Goal: Task Accomplishment & Management: Complete application form

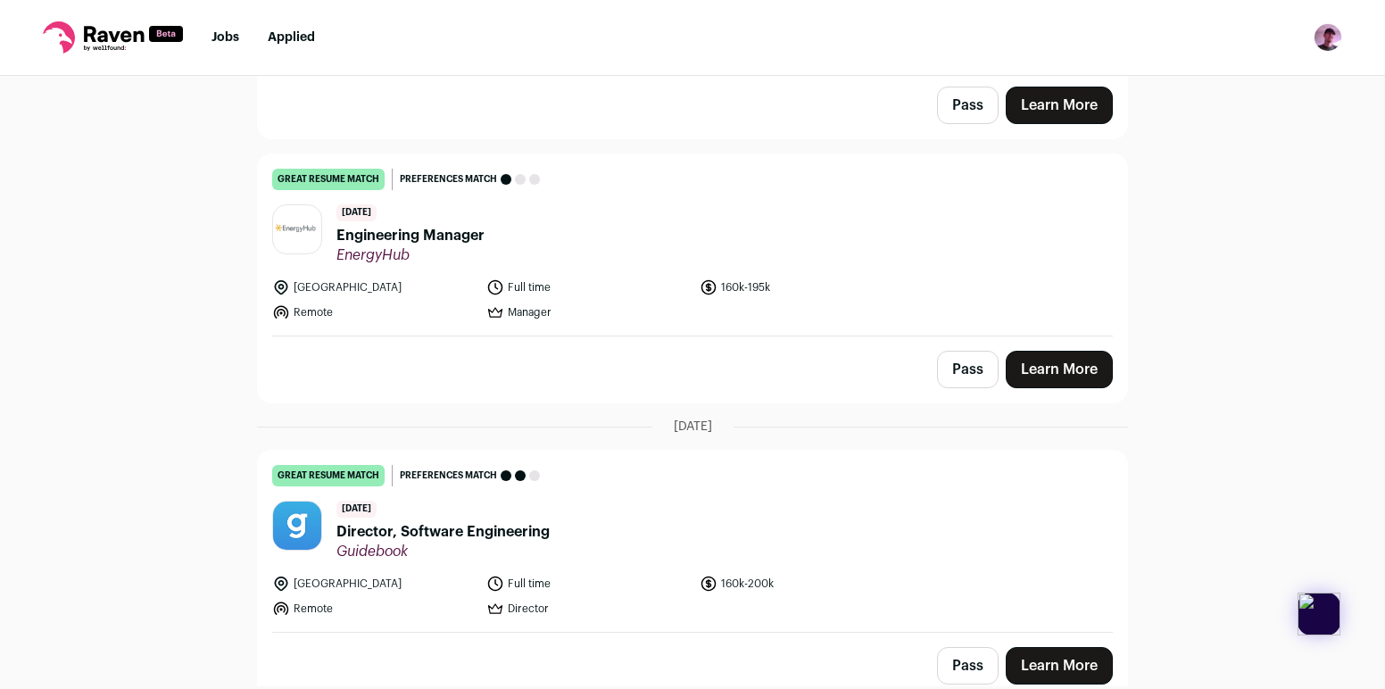
scroll to position [2852, 0]
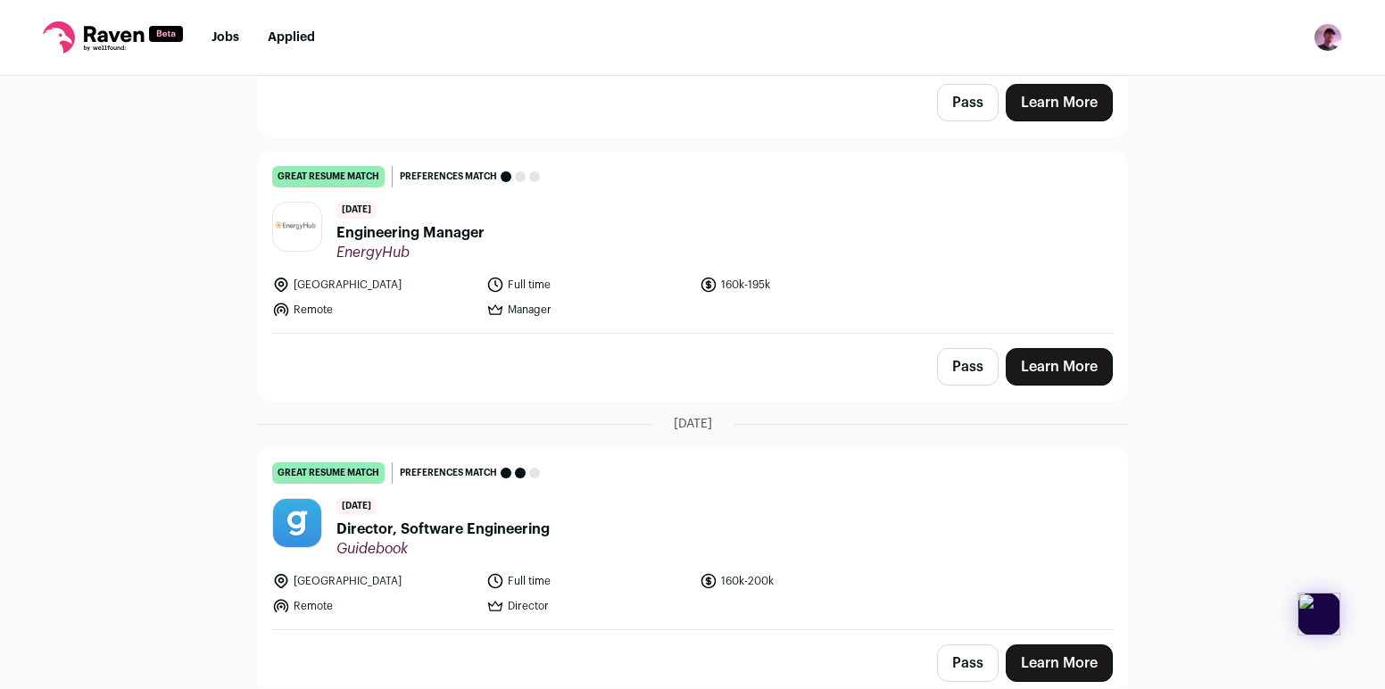
click at [457, 540] on span "Guidebook" at bounding box center [442, 549] width 213 height 18
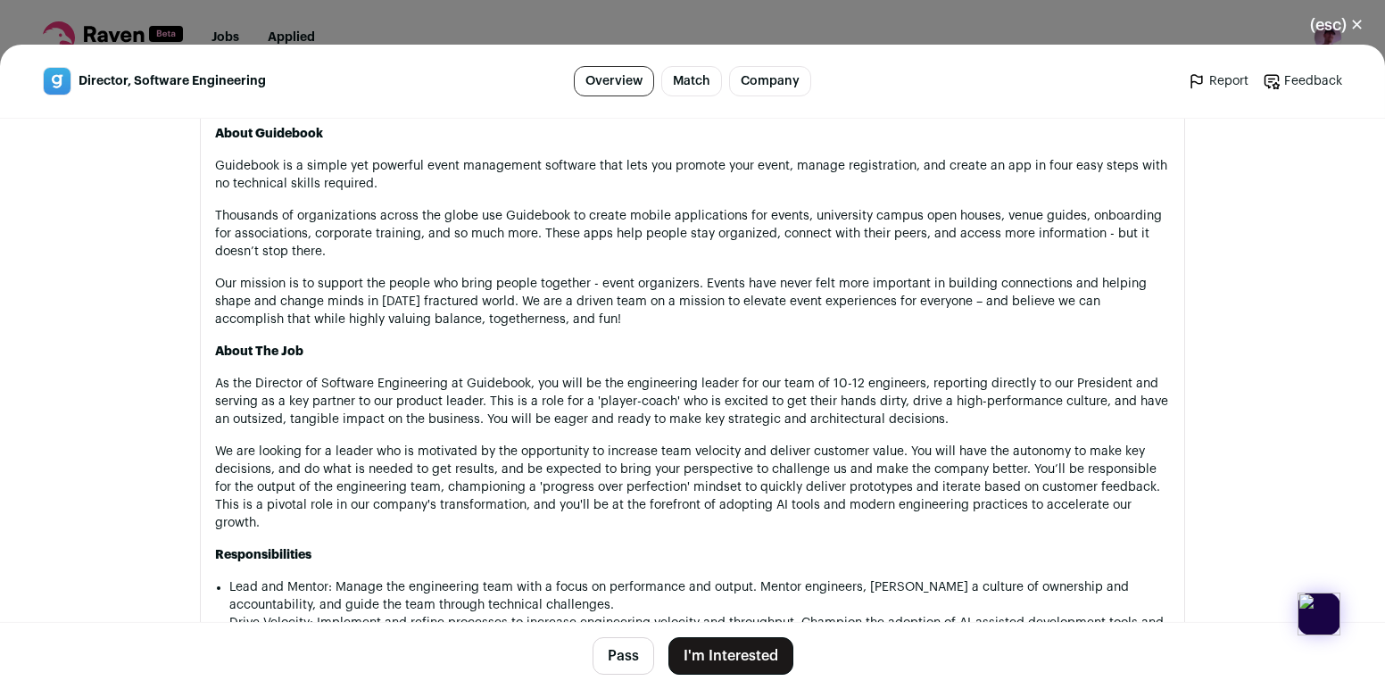
scroll to position [873, 0]
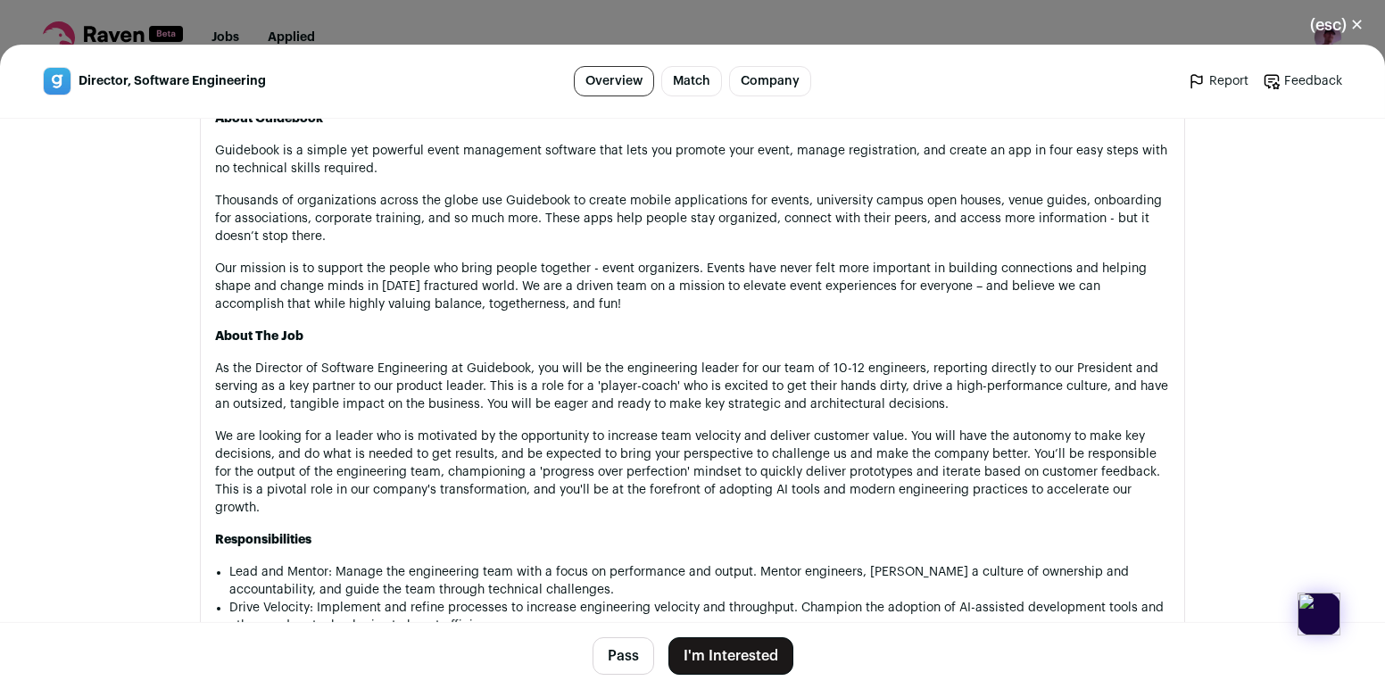
click at [774, 17] on div "(esc) ✕ Director, Software Engineering Overview Match Company Report Feedback R…" at bounding box center [692, 344] width 1385 height 689
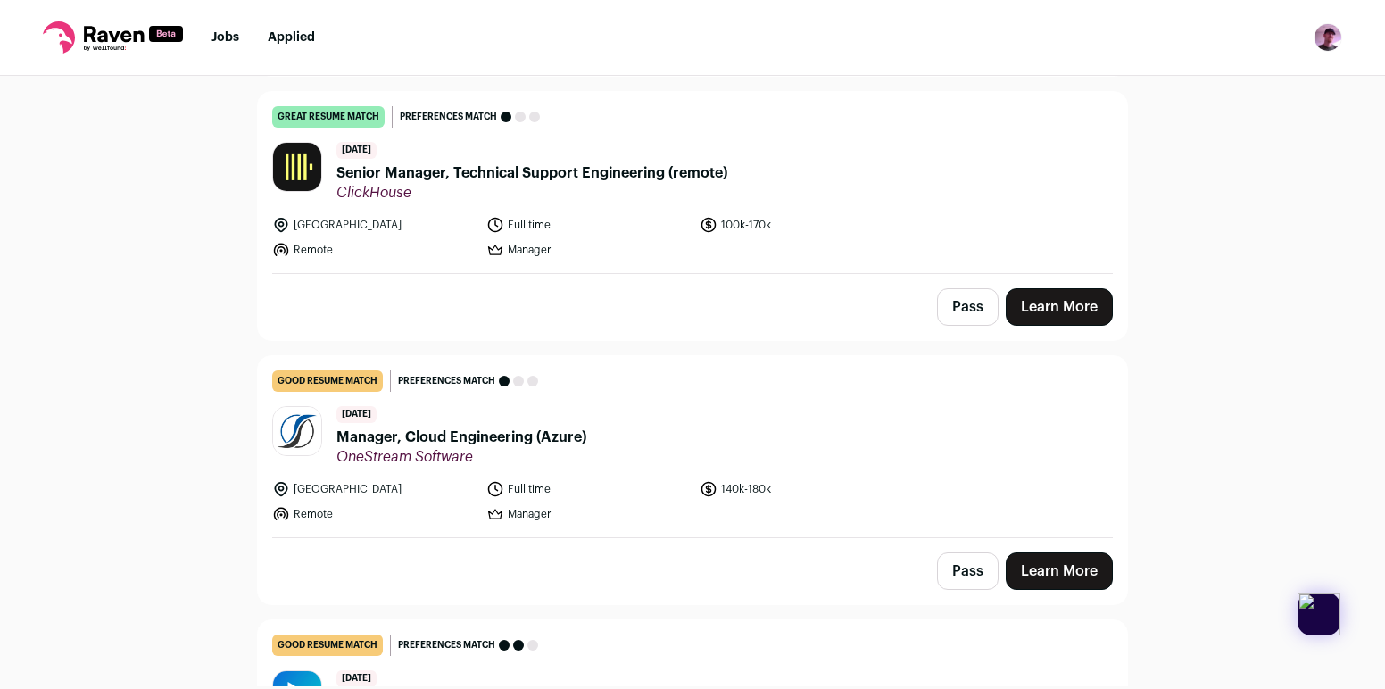
scroll to position [4793, 0]
click at [633, 161] on span "Senior Manager, Technical Support Engineering (remote)" at bounding box center [531, 171] width 391 height 21
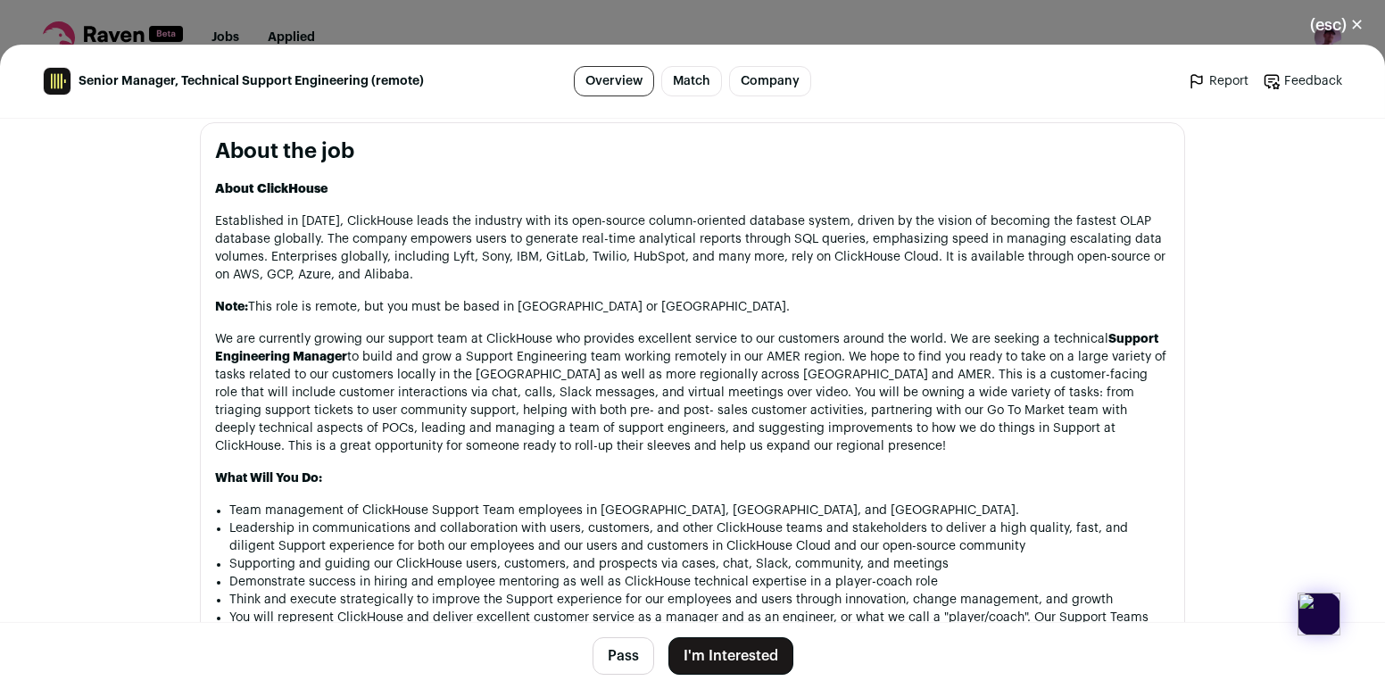
scroll to position [902, 0]
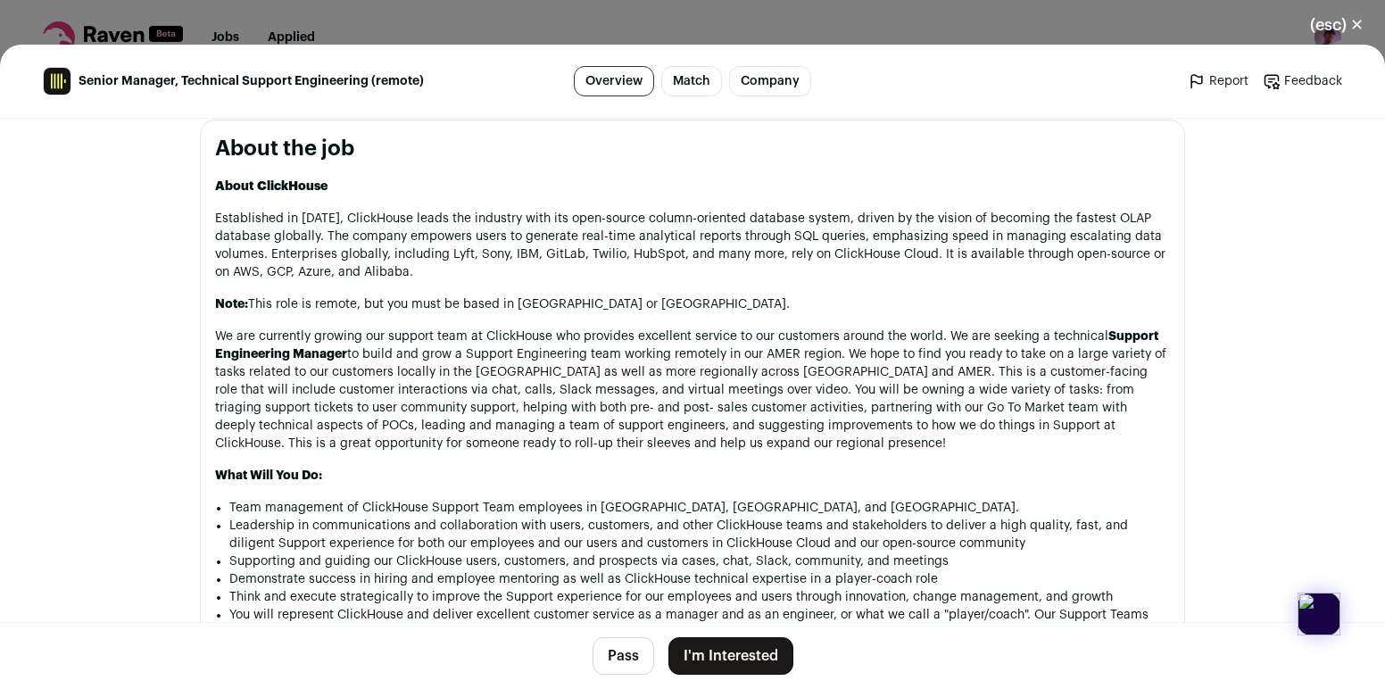
click at [639, 244] on p "Established in 2009, ClickHouse leads the industry with its open-source column-…" at bounding box center [692, 245] width 955 height 71
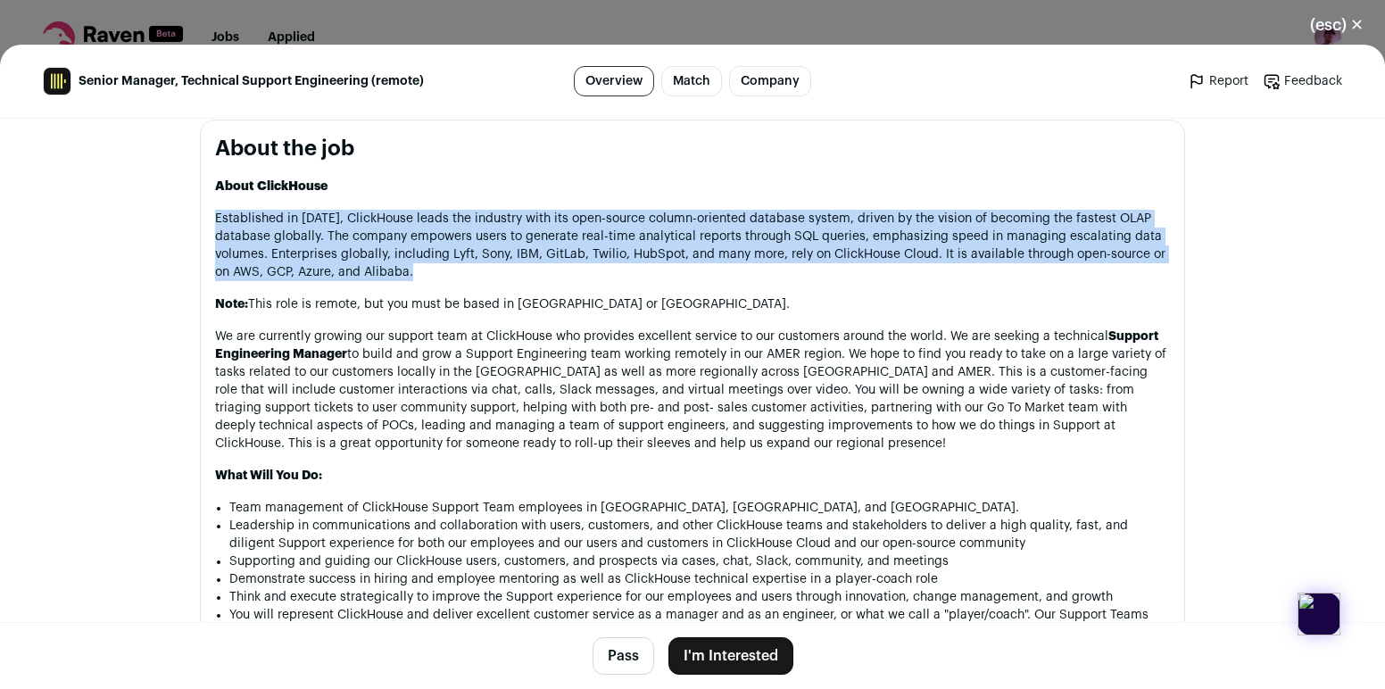
click at [639, 244] on p "Established in 2009, ClickHouse leads the industry with its open-source column-…" at bounding box center [692, 245] width 955 height 71
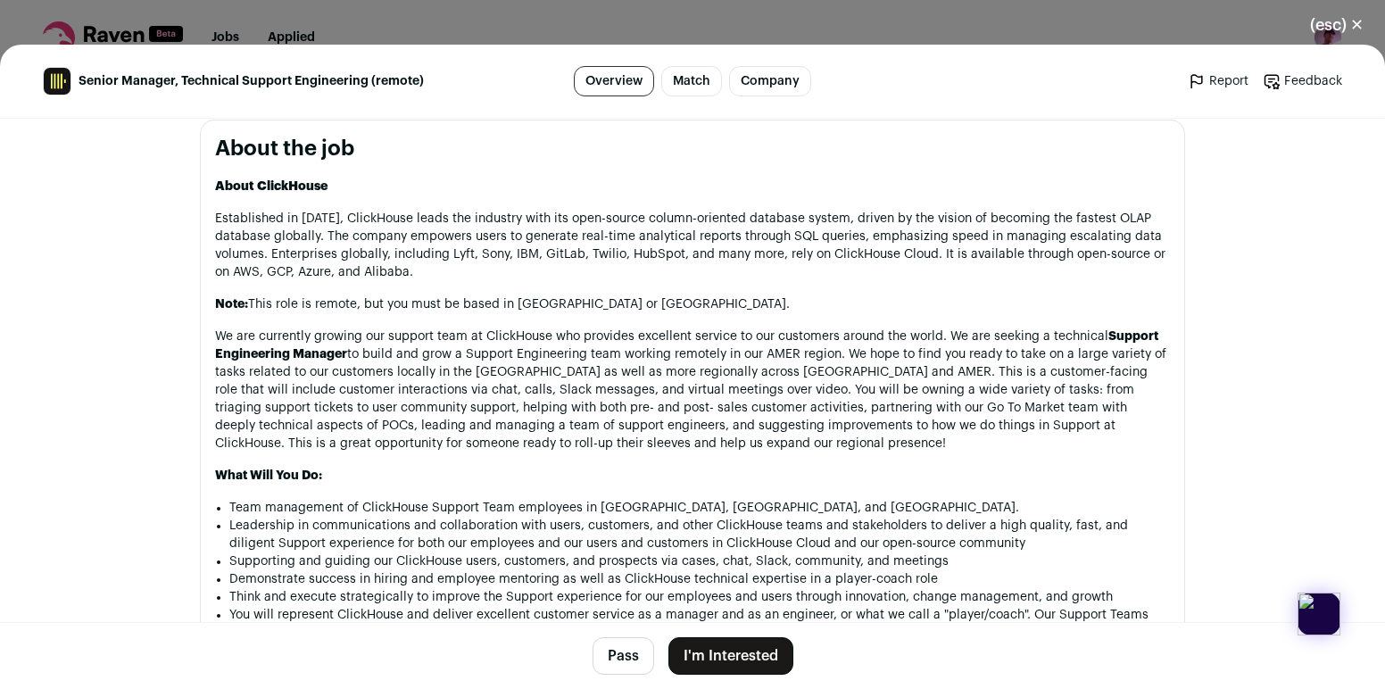
click at [645, 251] on p "Established in 2009, ClickHouse leads the industry with its open-source column-…" at bounding box center [692, 245] width 955 height 71
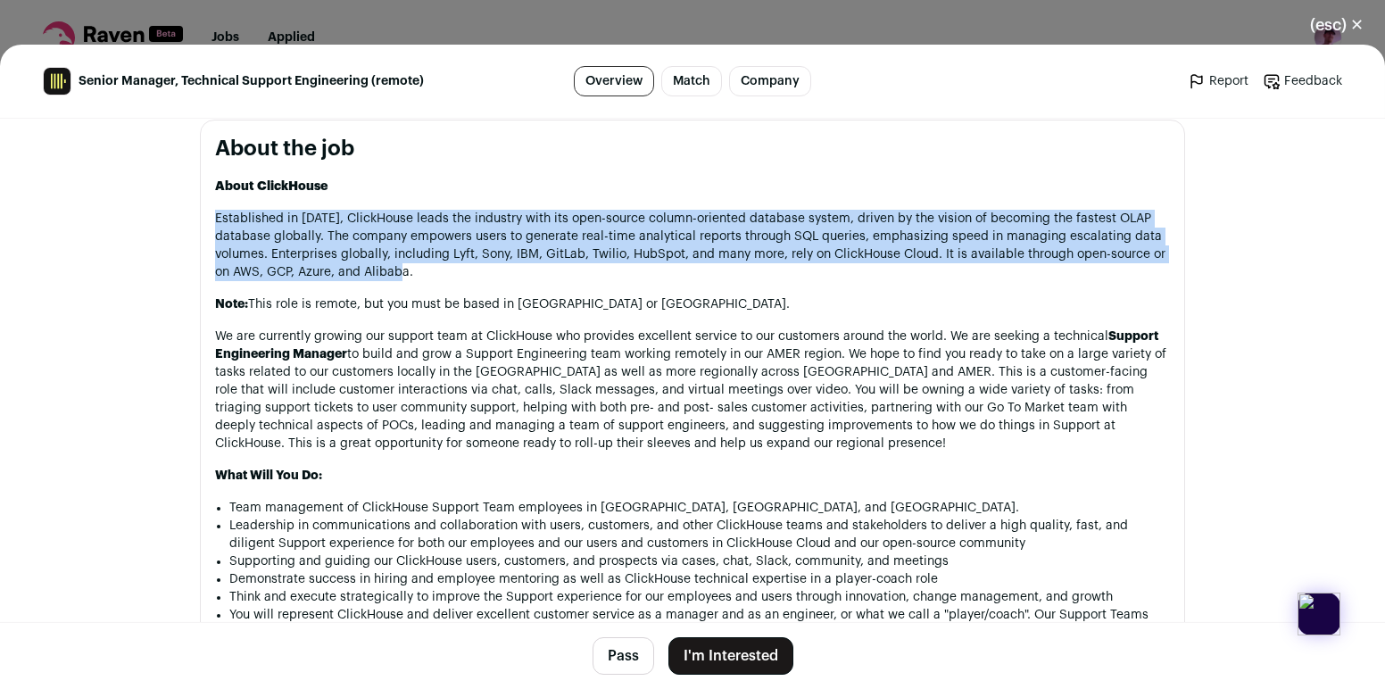
drag, startPoint x: 842, startPoint y: 209, endPoint x: 842, endPoint y: 287, distance: 78.5
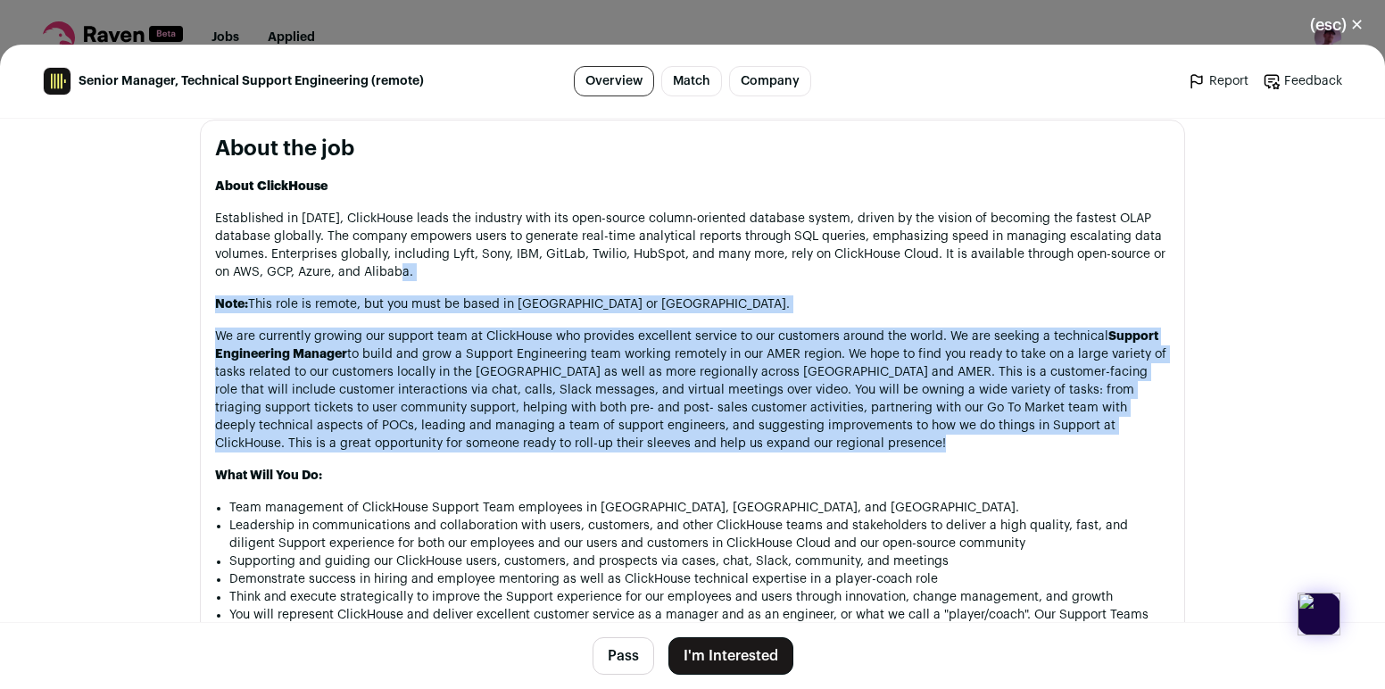
drag, startPoint x: 842, startPoint y: 287, endPoint x: 847, endPoint y: 441, distance: 153.5
click at [847, 441] on p "We are currently growing our support team at ClickHouse who provides excellent …" at bounding box center [692, 389] width 955 height 125
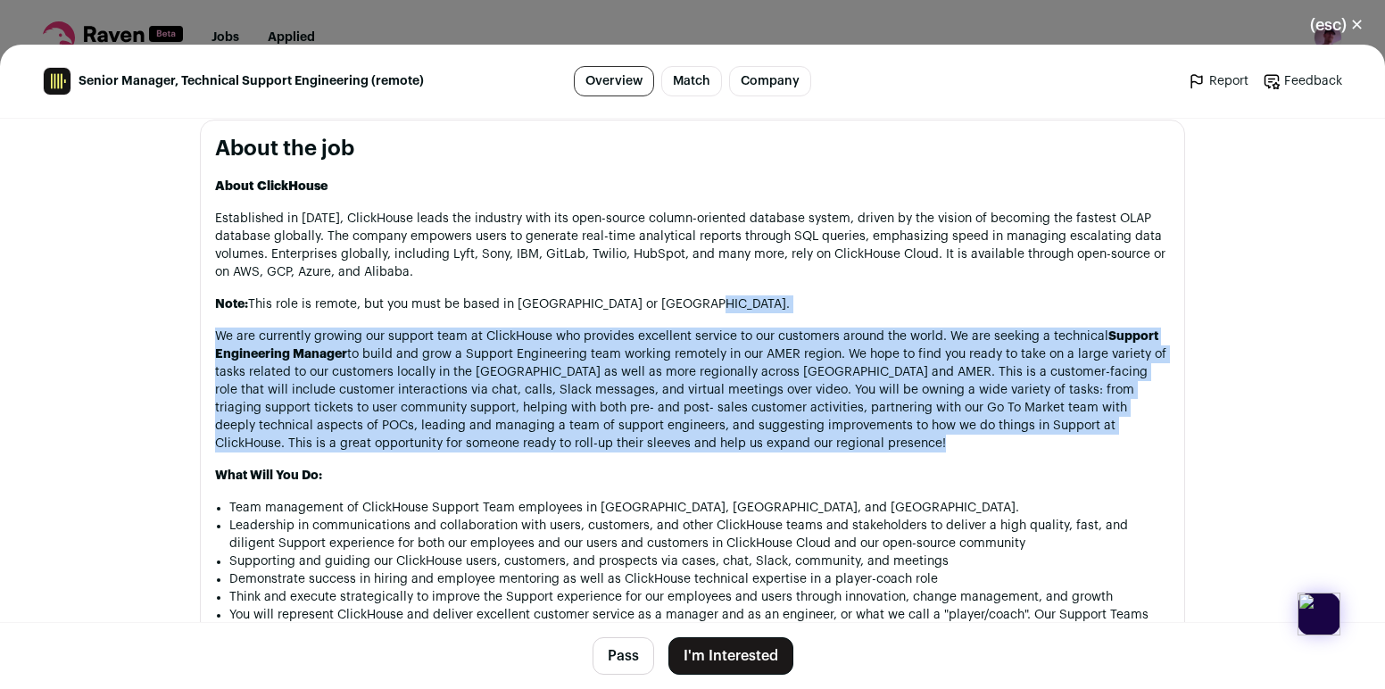
drag, startPoint x: 847, startPoint y: 441, endPoint x: 874, endPoint y: 300, distance: 143.7
click at [874, 300] on p "Note: This role is remote, but you must be based in Canada or the United States." at bounding box center [692, 304] width 955 height 18
drag, startPoint x: 850, startPoint y: 449, endPoint x: 872, endPoint y: 322, distance: 128.5
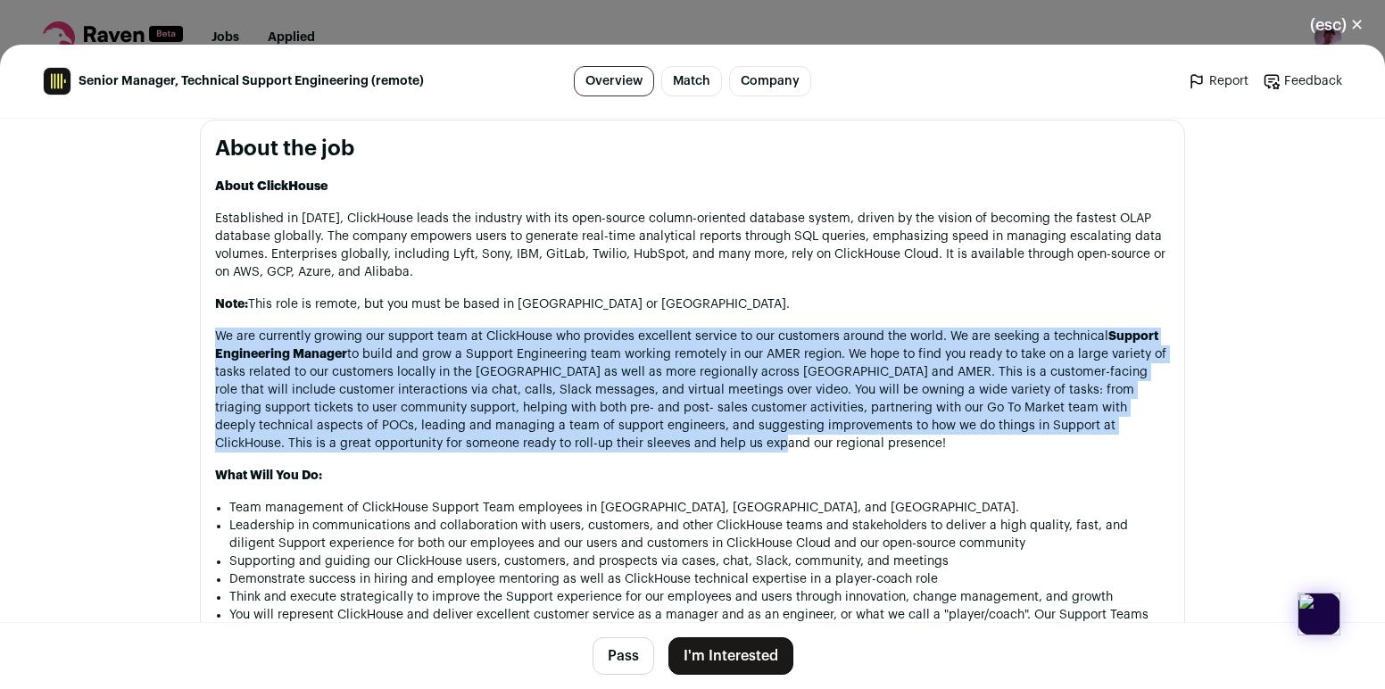
drag, startPoint x: 872, startPoint y: 322, endPoint x: 864, endPoint y: 448, distance: 126.1
click at [864, 448] on p "We are currently growing our support team at ClickHouse who provides excellent …" at bounding box center [692, 389] width 955 height 125
drag, startPoint x: 864, startPoint y: 448, endPoint x: 890, endPoint y: 323, distance: 127.6
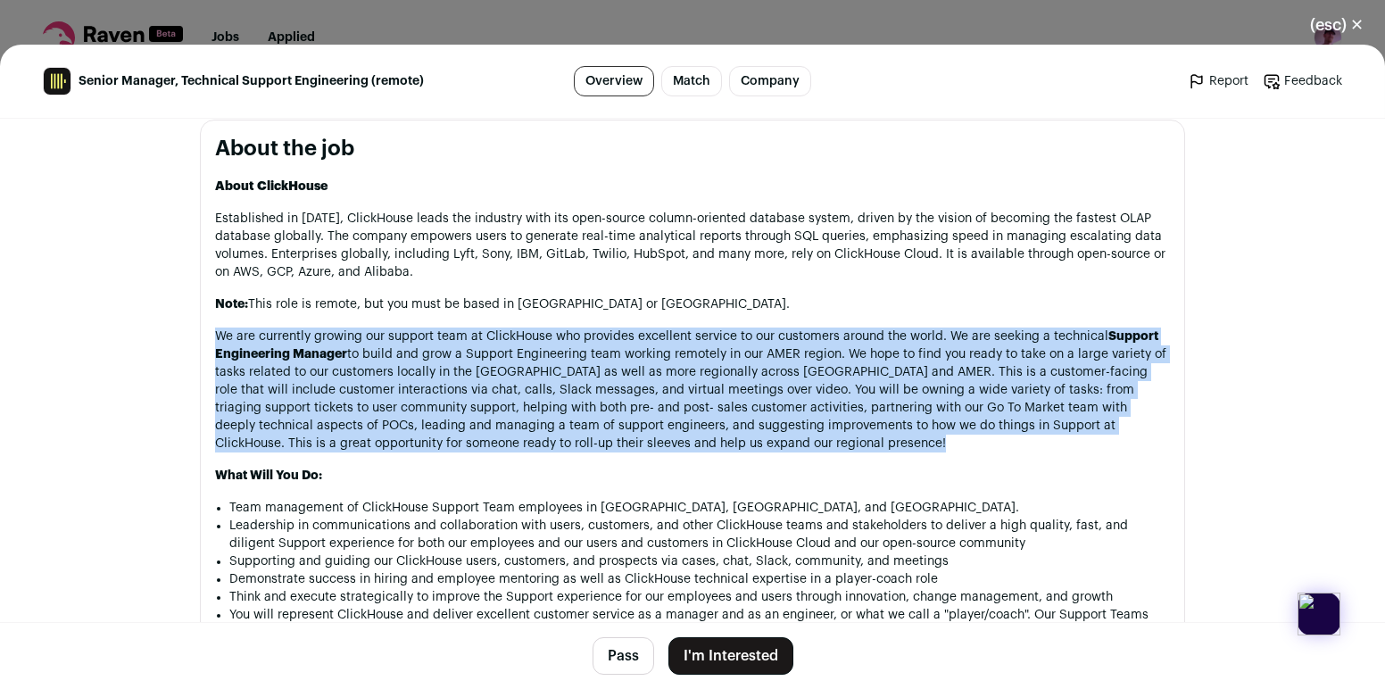
drag, startPoint x: 890, startPoint y: 323, endPoint x: 879, endPoint y: 448, distance: 125.4
click at [879, 448] on p "We are currently growing our support team at ClickHouse who provides excellent …" at bounding box center [692, 389] width 955 height 125
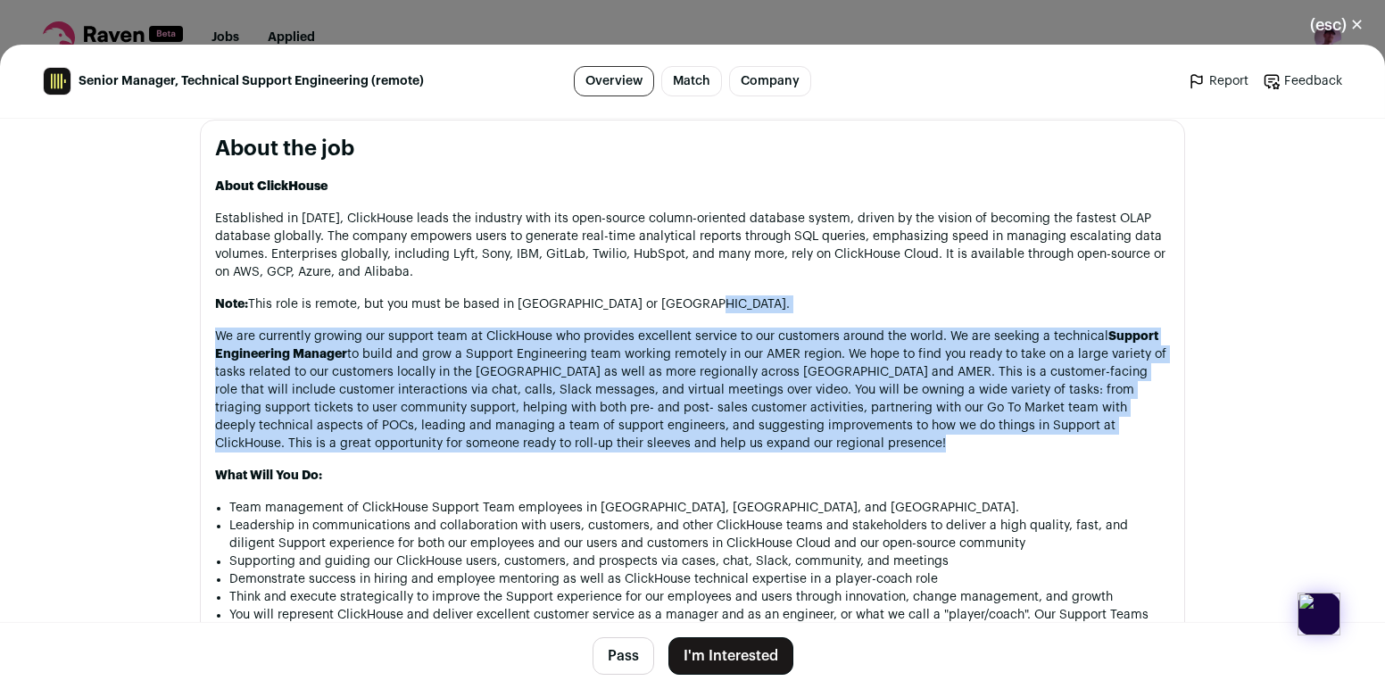
drag, startPoint x: 879, startPoint y: 448, endPoint x: 894, endPoint y: 319, distance: 129.4
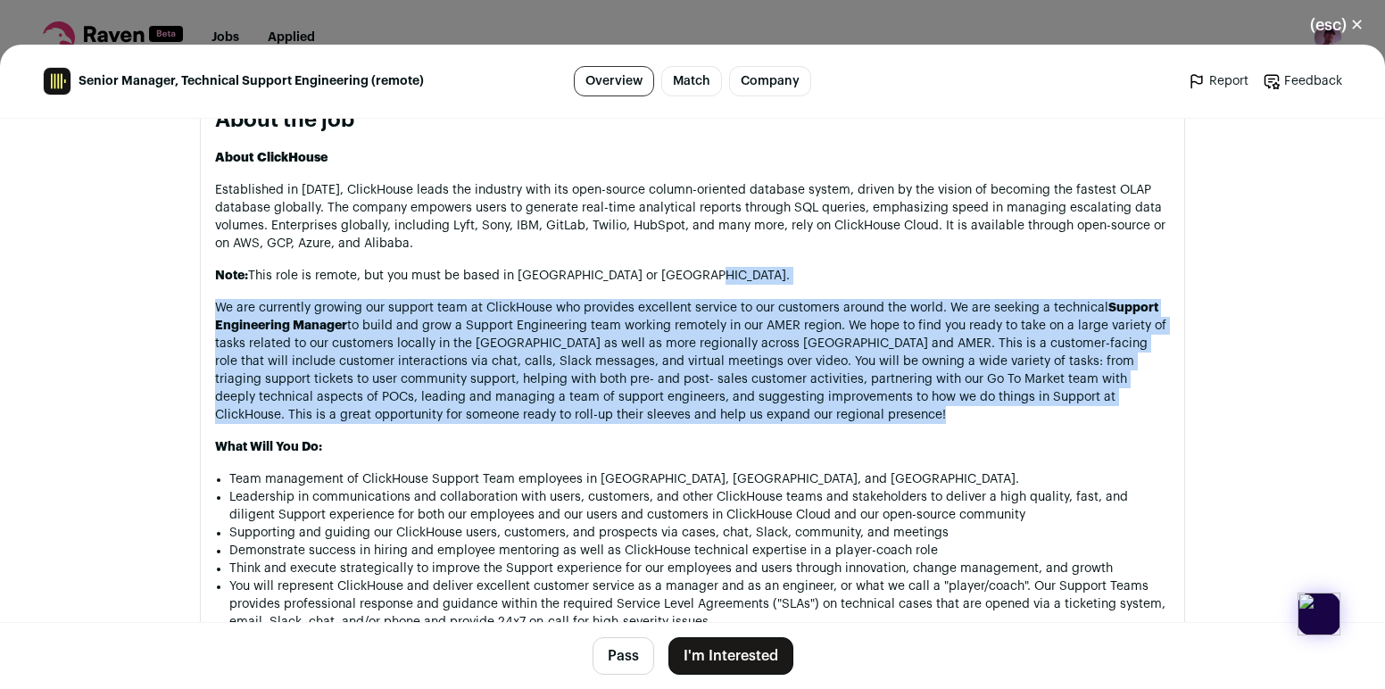
scroll to position [987, 0]
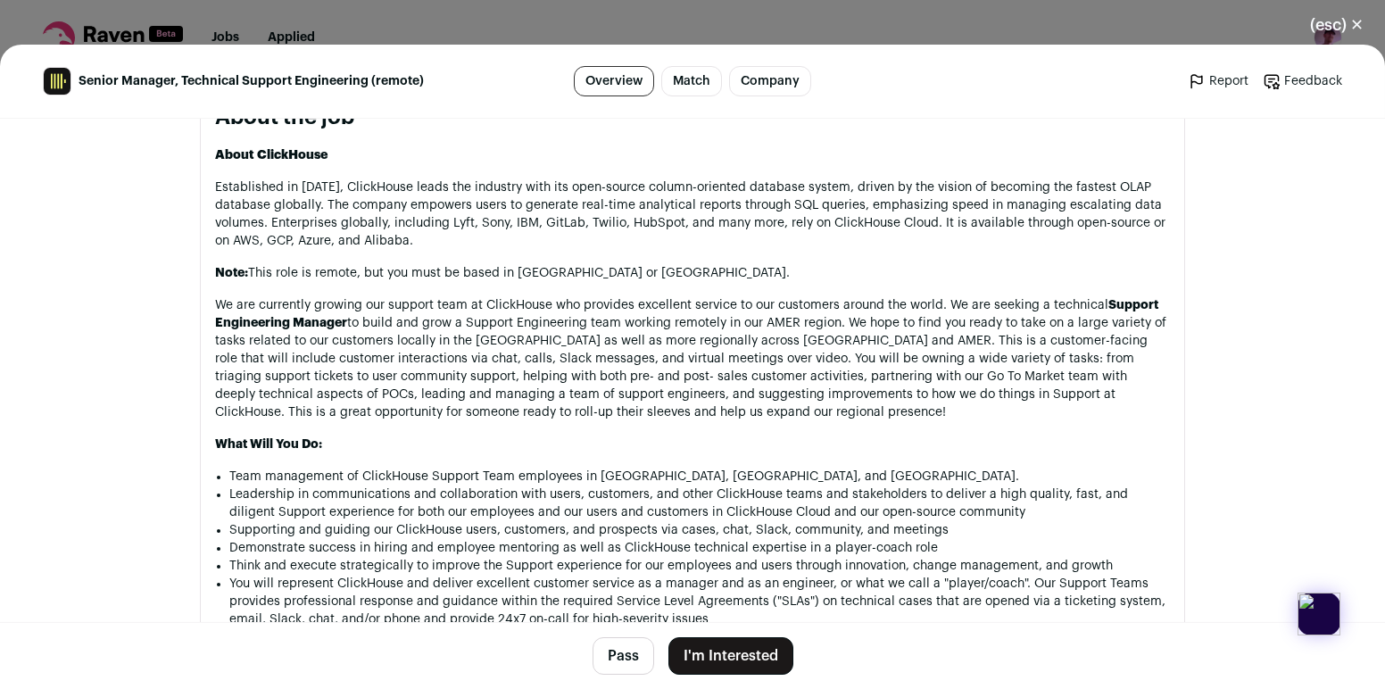
click at [902, 368] on p "We are currently growing our support team at ClickHouse who provides excellent …" at bounding box center [692, 358] width 955 height 125
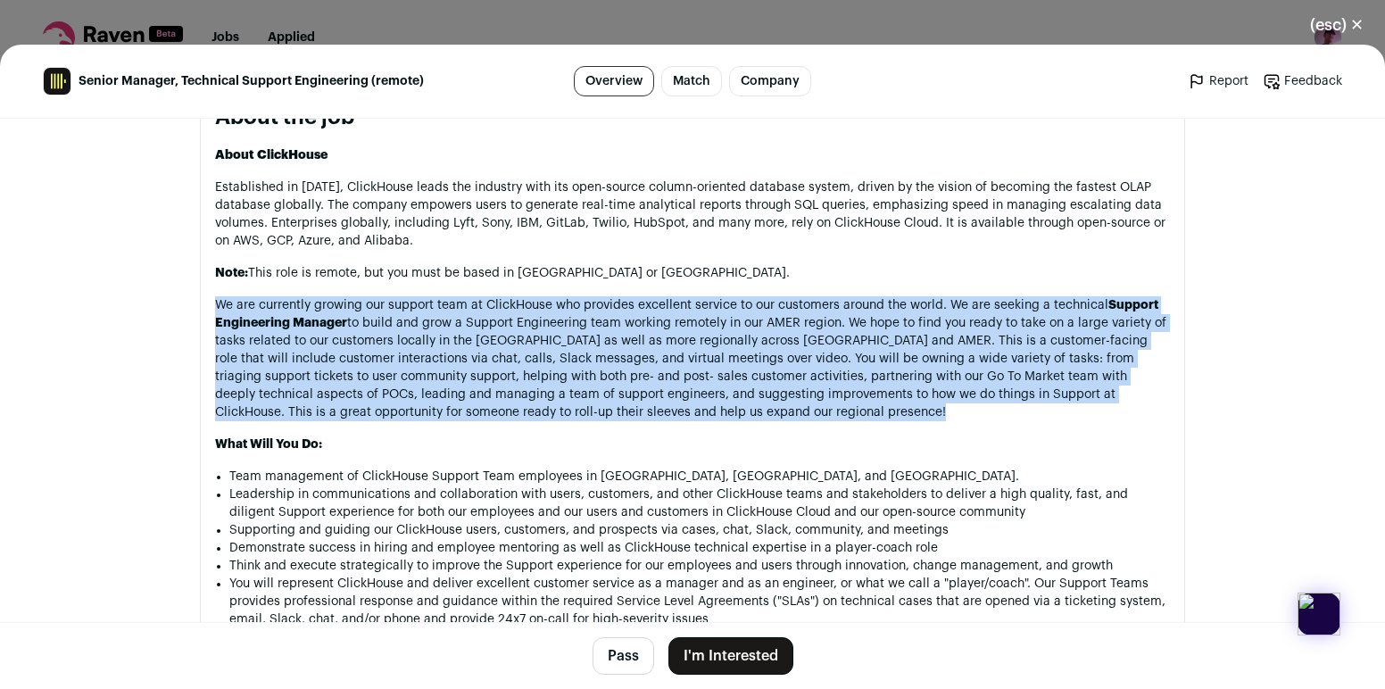
click at [902, 368] on p "We are currently growing our support team at ClickHouse who provides excellent …" at bounding box center [692, 358] width 955 height 125
click at [899, 348] on p "We are currently growing our support team at ClickHouse who provides excellent …" at bounding box center [692, 358] width 955 height 125
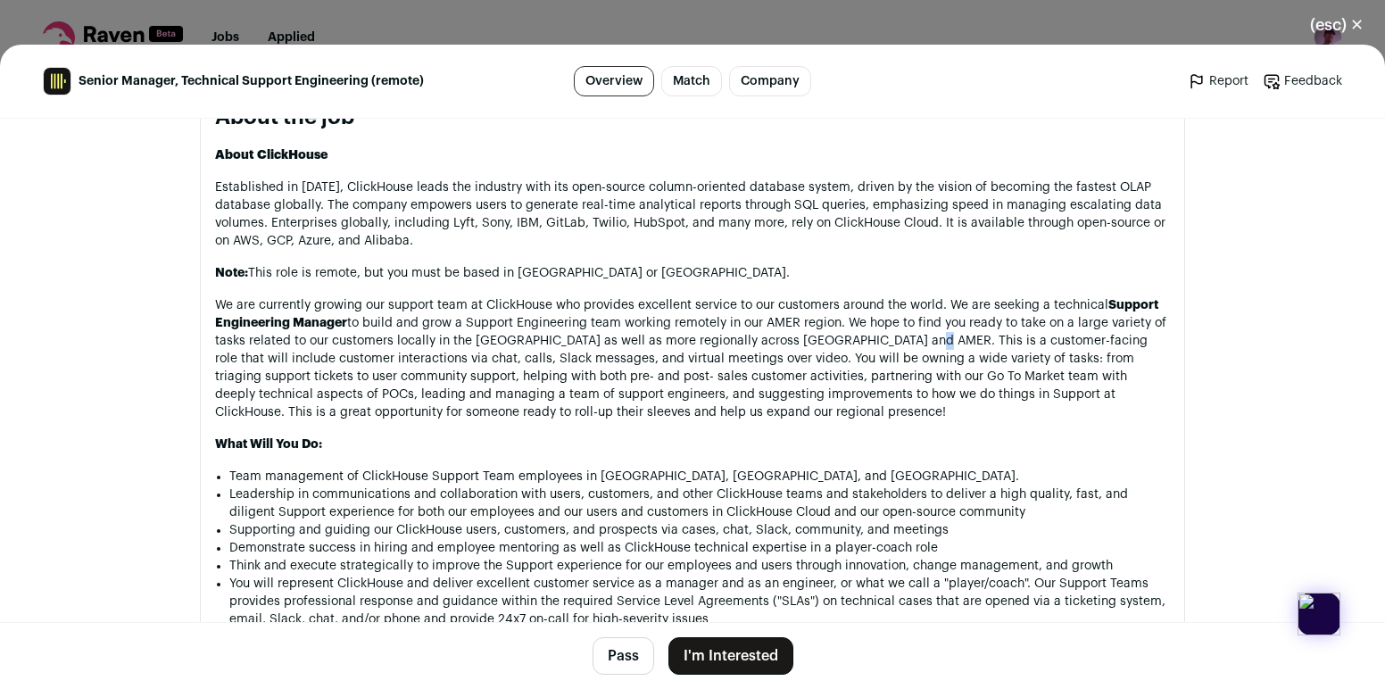
click at [899, 348] on p "We are currently growing our support team at ClickHouse who provides excellent …" at bounding box center [692, 358] width 955 height 125
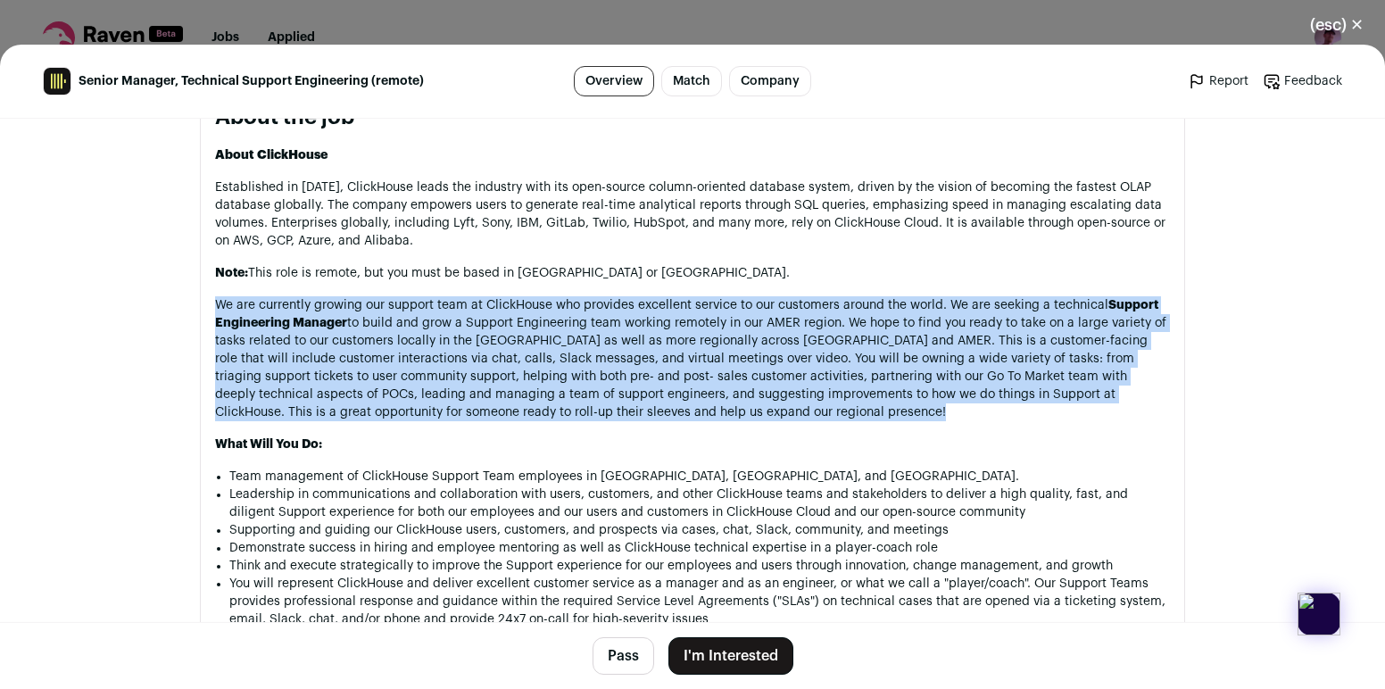
click at [899, 348] on p "We are currently growing our support team at ClickHouse who provides excellent …" at bounding box center [692, 358] width 955 height 125
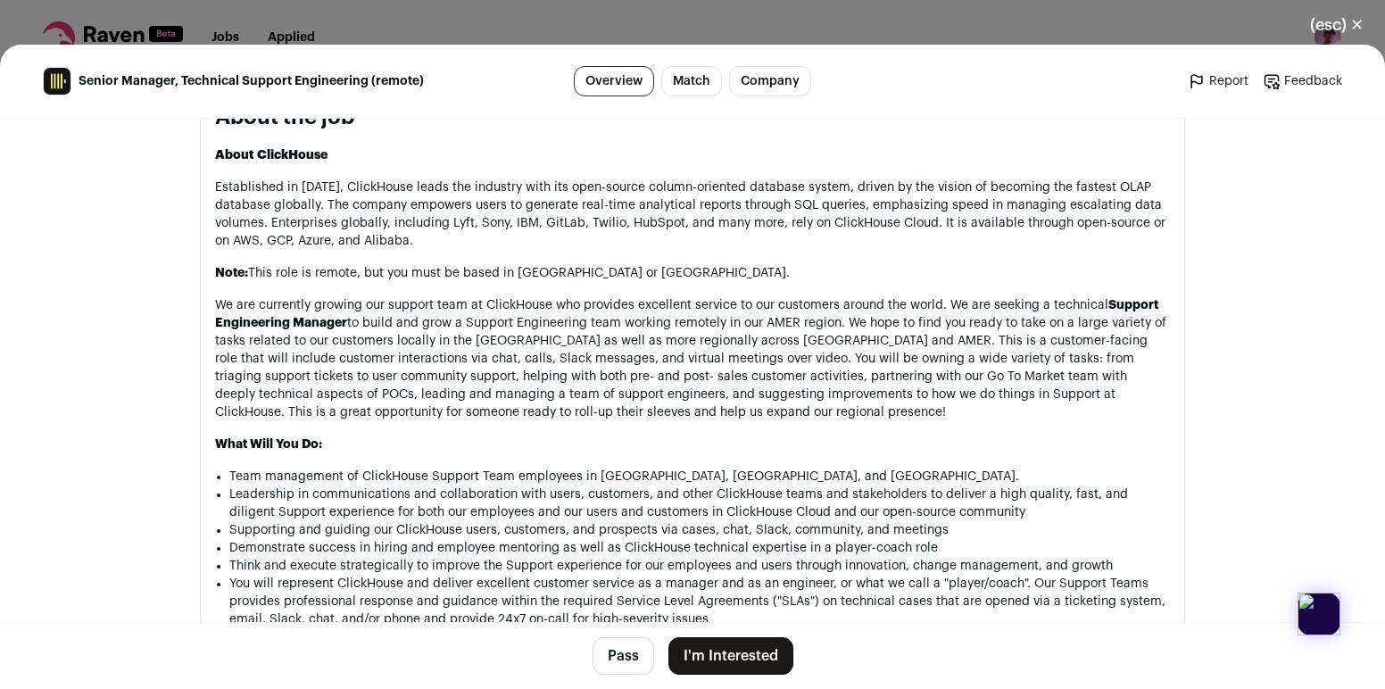
click at [867, 387] on p "We are currently growing our support team at ClickHouse who provides excellent …" at bounding box center [692, 358] width 955 height 125
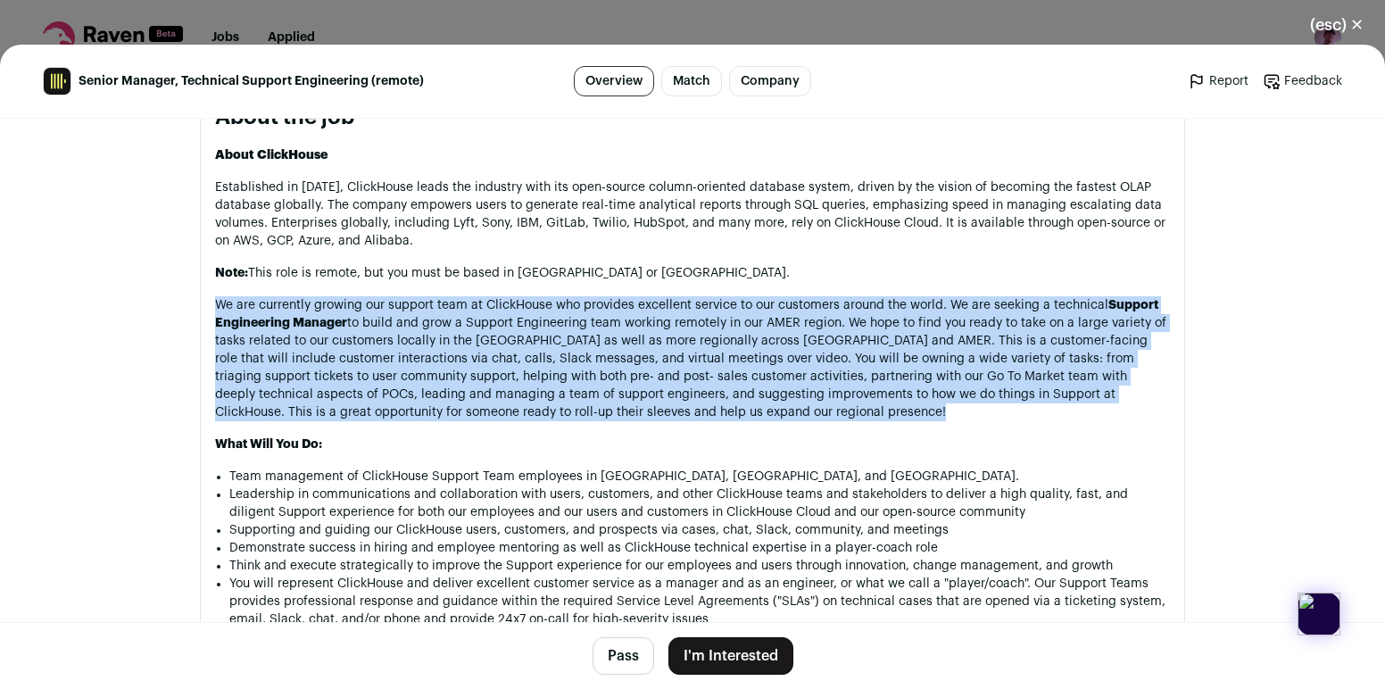
click at [867, 387] on p "We are currently growing our support team at ClickHouse who provides excellent …" at bounding box center [692, 358] width 955 height 125
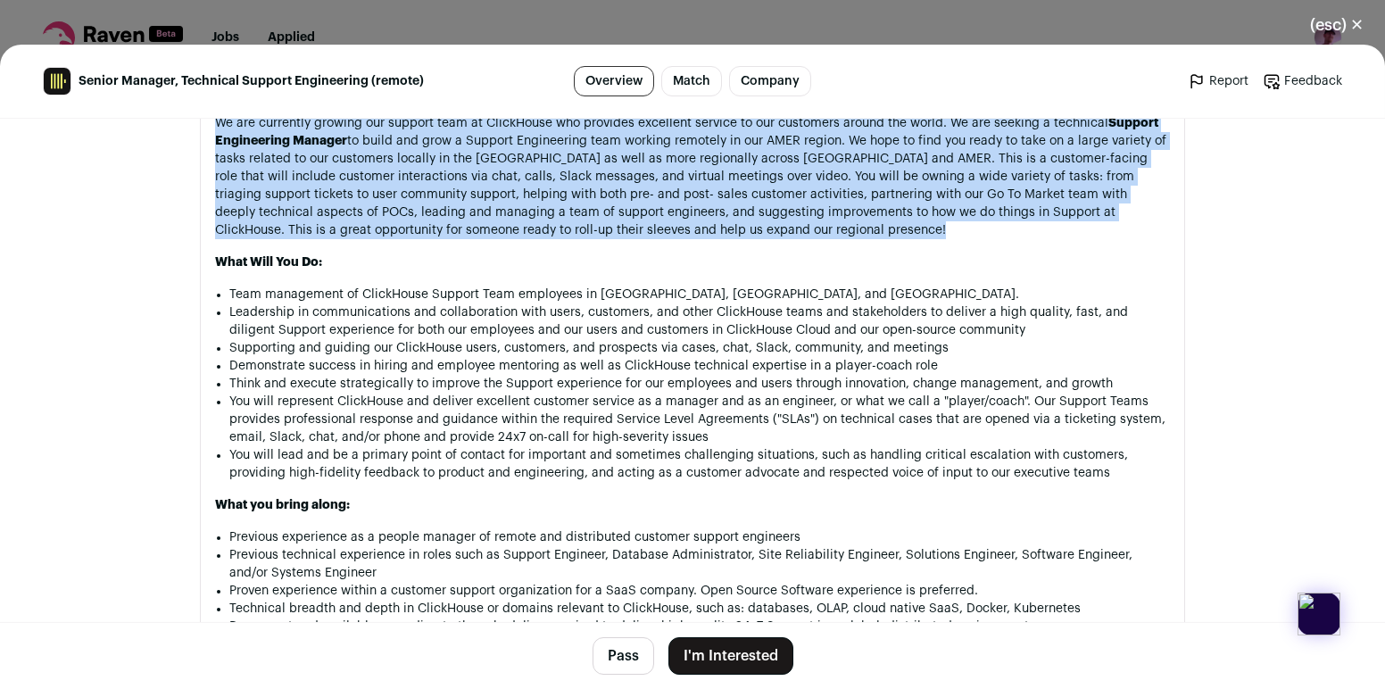
scroll to position [1172, 0]
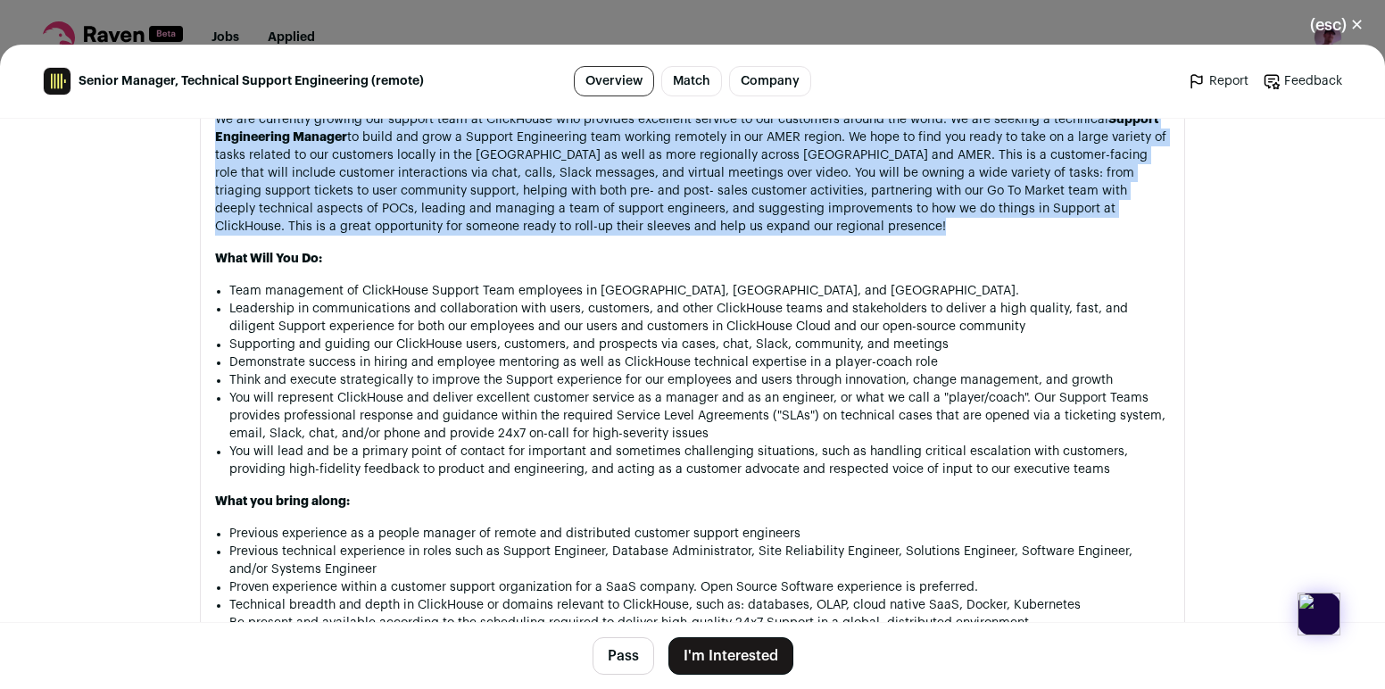
click at [633, 657] on button "Pass" at bounding box center [623, 655] width 62 height 37
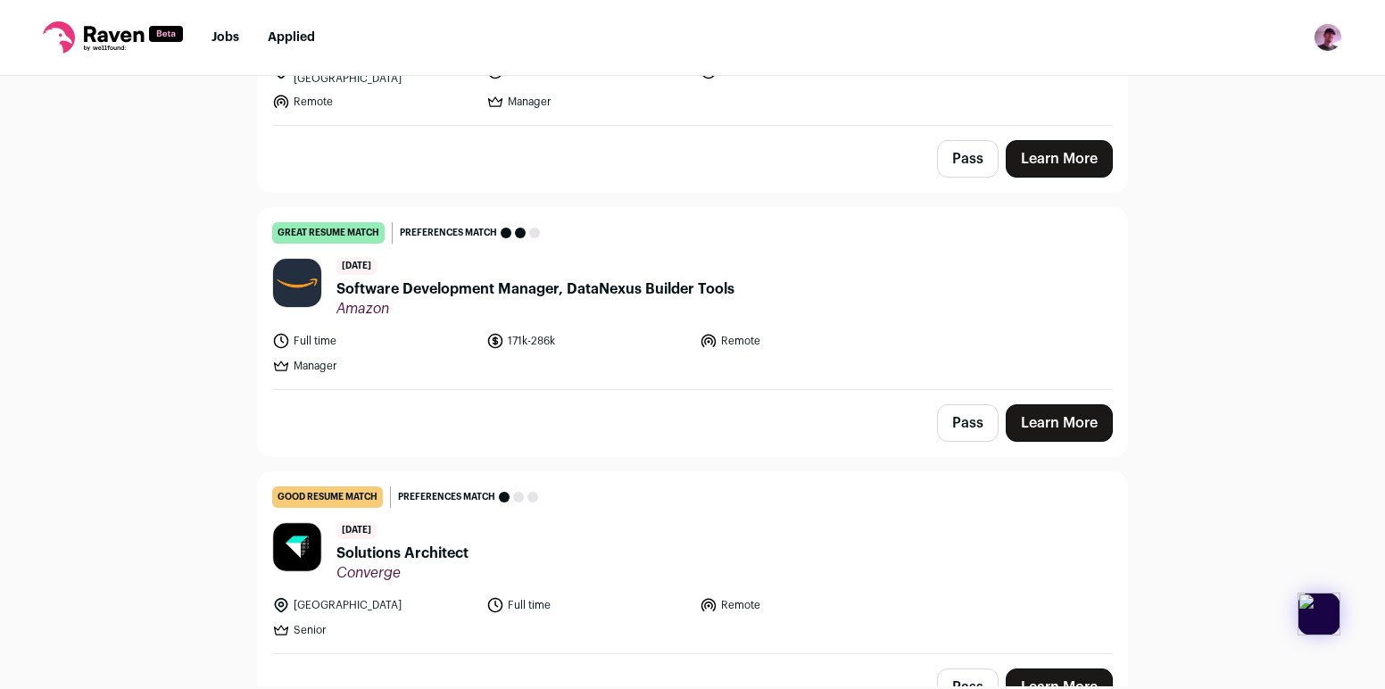
scroll to position [5729, 0]
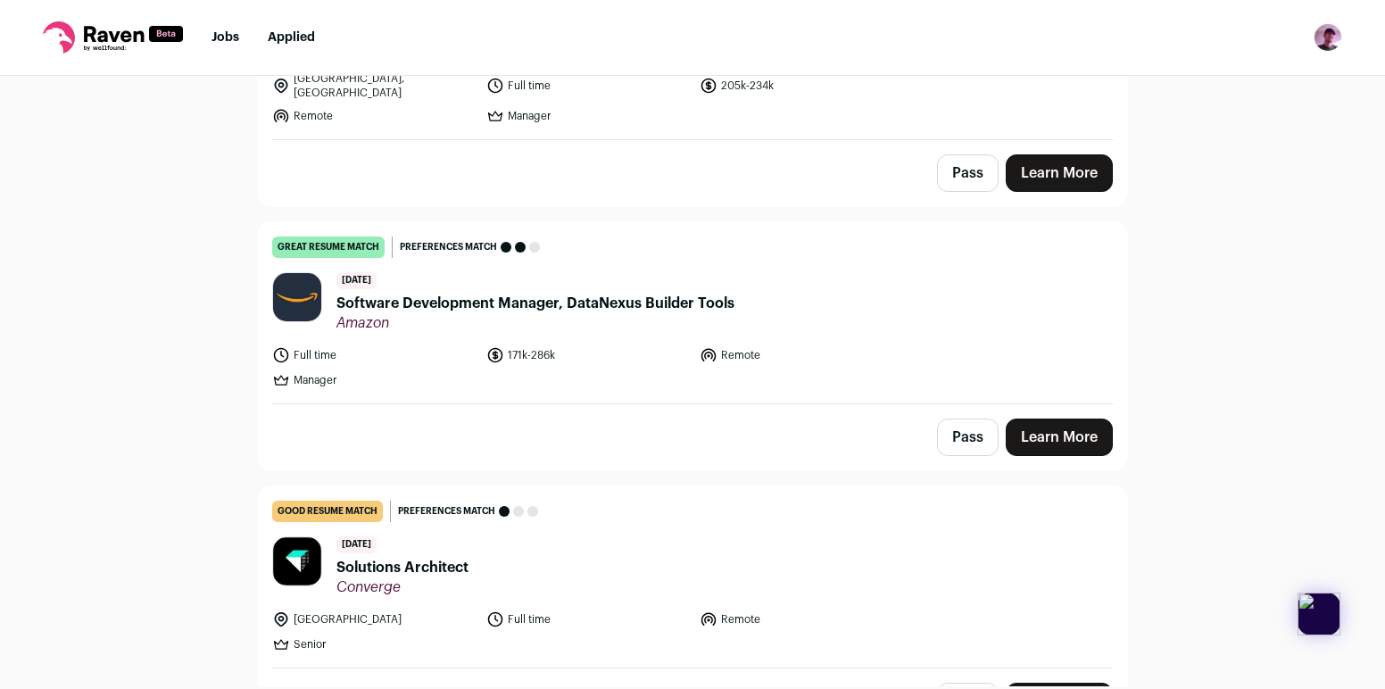
click at [971, 422] on button "Pass" at bounding box center [968, 436] width 62 height 37
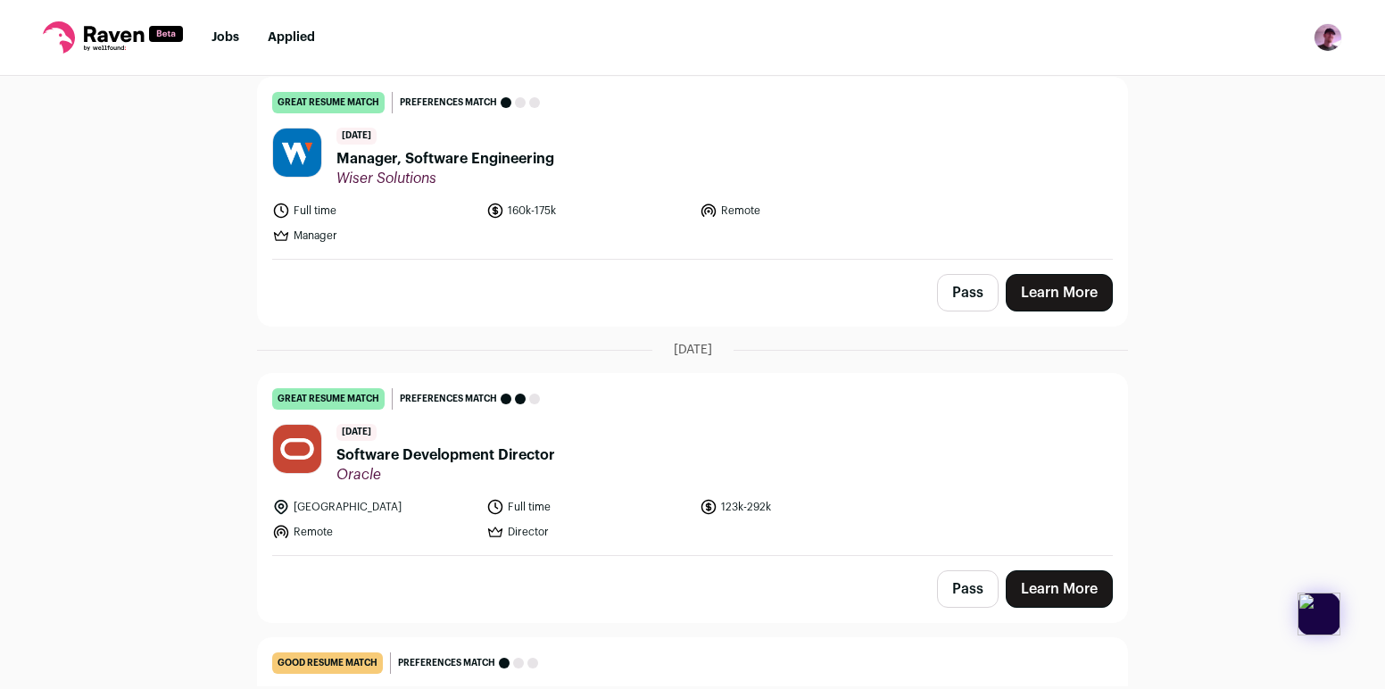
scroll to position [1420, 0]
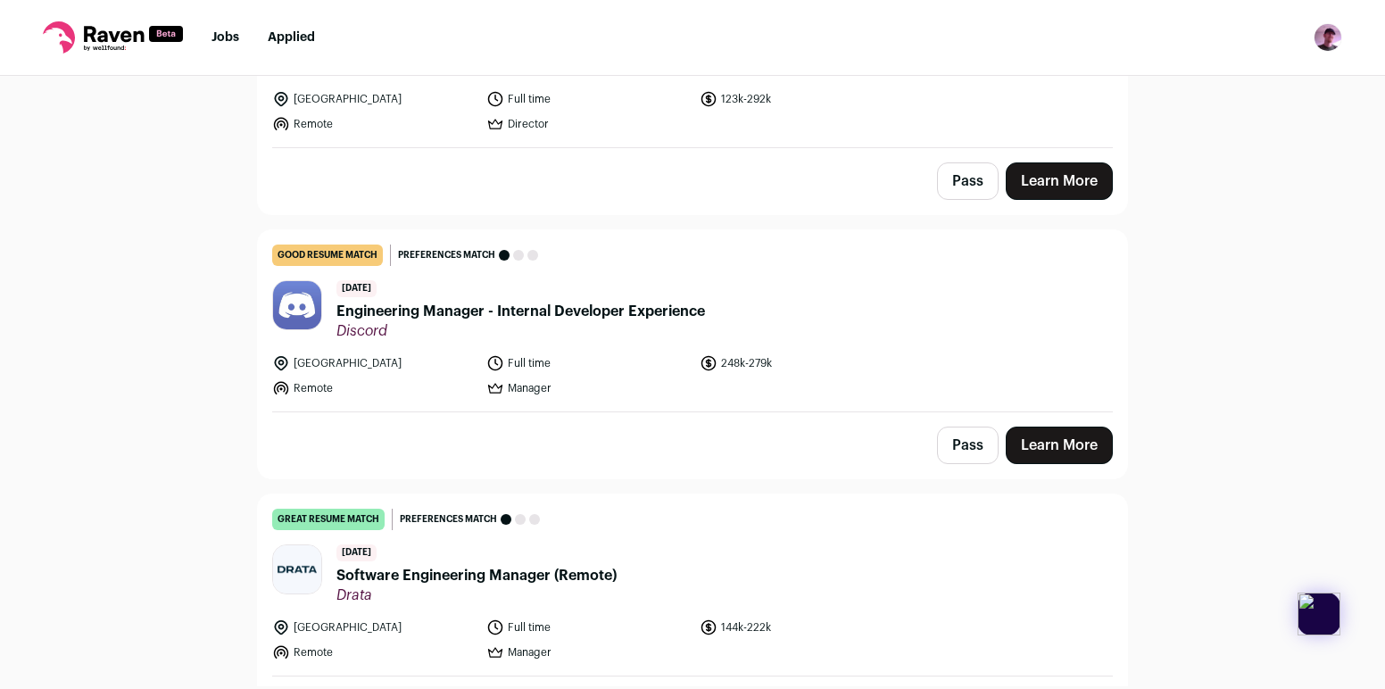
click at [660, 301] on span "Engineering Manager - Internal Developer Experience" at bounding box center [520, 311] width 368 height 21
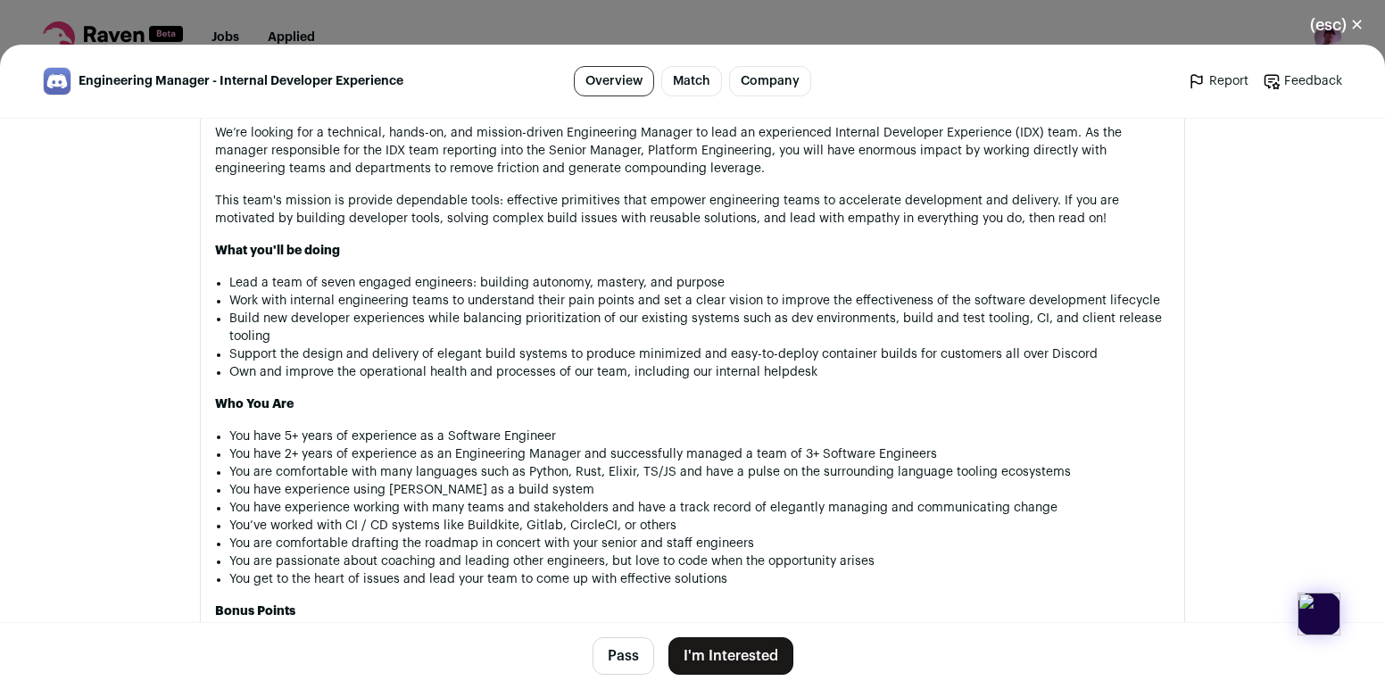
scroll to position [1097, 0]
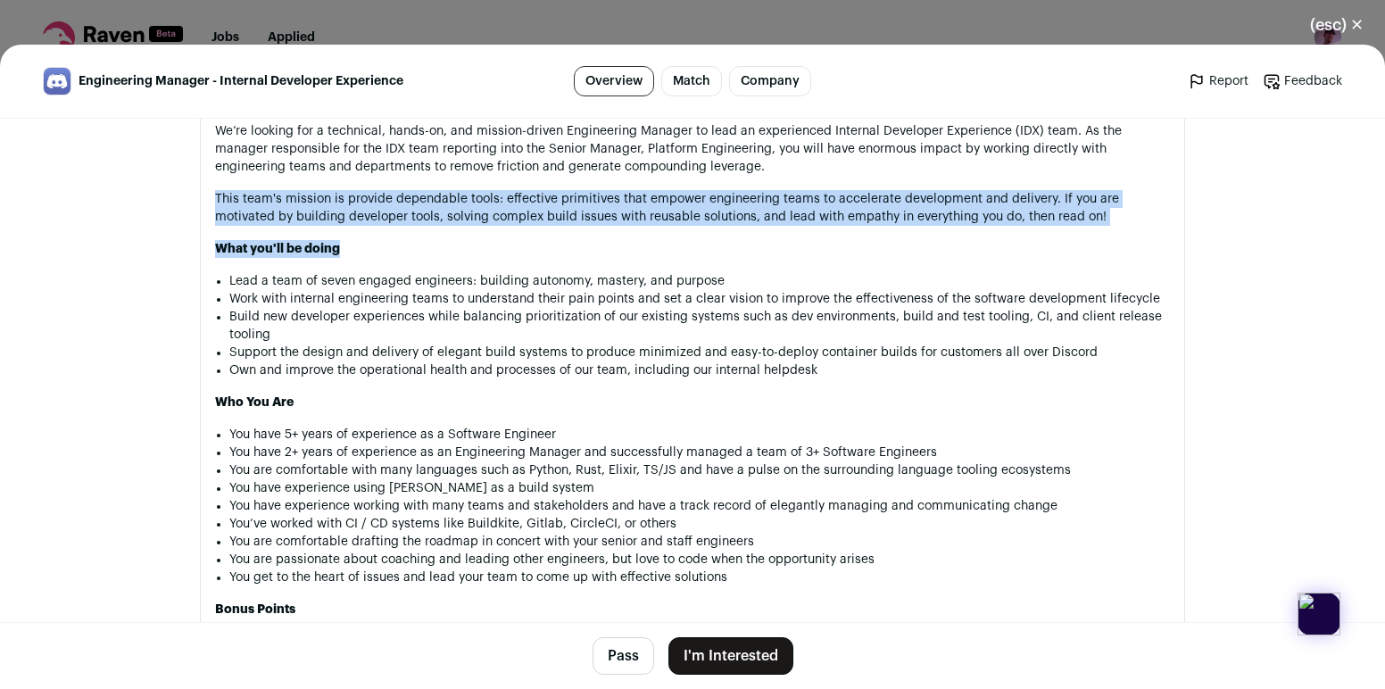
drag, startPoint x: 794, startPoint y: 179, endPoint x: 799, endPoint y: 241, distance: 61.8
click at [799, 241] on div "Discord is used by over 200 million people every month for many different reaso…" at bounding box center [692, 470] width 955 height 1039
click at [799, 241] on p "What you'll be doing" at bounding box center [692, 249] width 955 height 18
drag, startPoint x: 799, startPoint y: 241, endPoint x: 829, endPoint y: 181, distance: 66.6
click at [829, 181] on div "Discord is used by over 200 million people every month for many different reaso…" at bounding box center [692, 470] width 955 height 1039
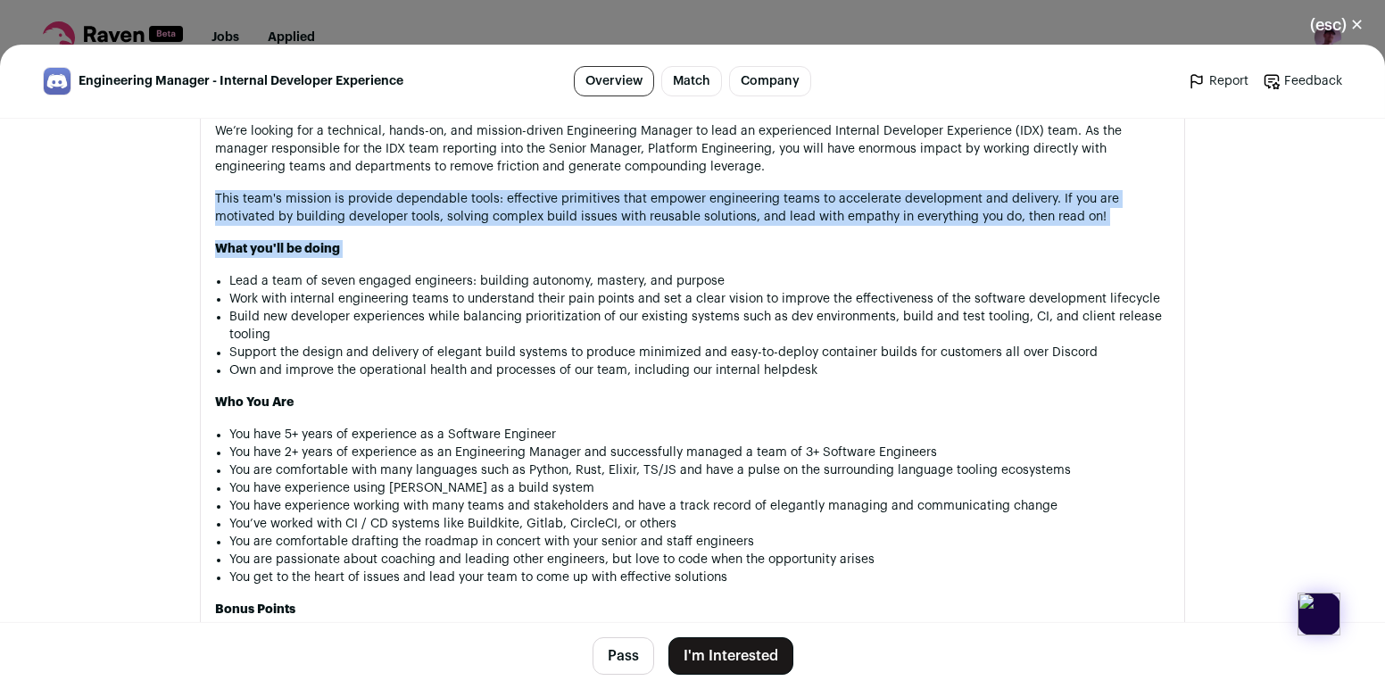
click at [829, 181] on div "Discord is used by over 200 million people every month for many different reaso…" at bounding box center [692, 470] width 955 height 1039
drag, startPoint x: 829, startPoint y: 181, endPoint x: 1151, endPoint y: 224, distance: 324.9
click at [1151, 224] on div "Discord is used by over 200 million people every month for many different reaso…" at bounding box center [692, 470] width 955 height 1039
click at [1151, 224] on p "This team's mission is provide dependable tools: effective primitives that empo…" at bounding box center [692, 208] width 955 height 36
drag, startPoint x: 1151, startPoint y: 224, endPoint x: 1159, endPoint y: 176, distance: 48.8
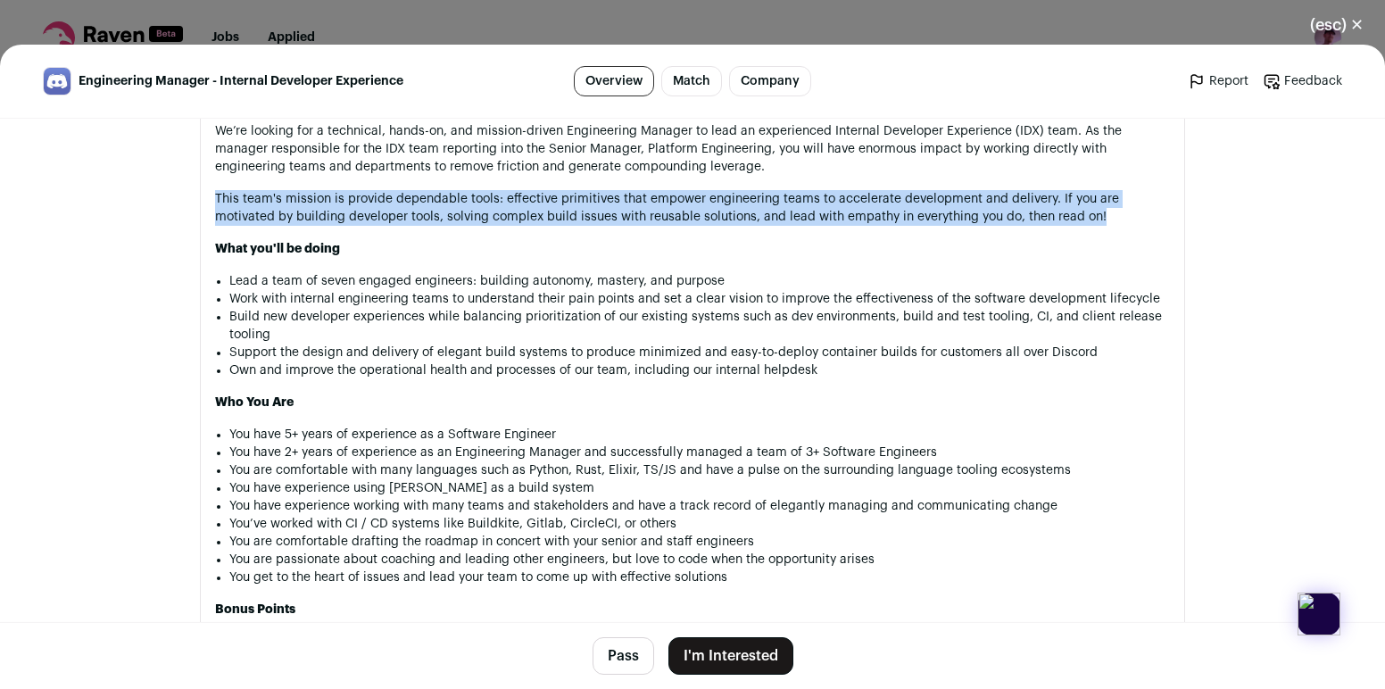
click at [1159, 176] on div "Discord is used by over 200 million people every month for many different reaso…" at bounding box center [692, 470] width 955 height 1039
click at [1159, 176] on p "We’re looking for a technical, hands-on, and mission-driven Engineering Manager…" at bounding box center [692, 149] width 955 height 54
drag, startPoint x: 1159, startPoint y: 176, endPoint x: 1159, endPoint y: 223, distance: 47.3
click at [1159, 223] on div "Discord is used by over 200 million people every month for many different reaso…" at bounding box center [692, 470] width 955 height 1039
click at [1159, 223] on p "This team's mission is provide dependable tools: effective primitives that empo…" at bounding box center [692, 208] width 955 height 36
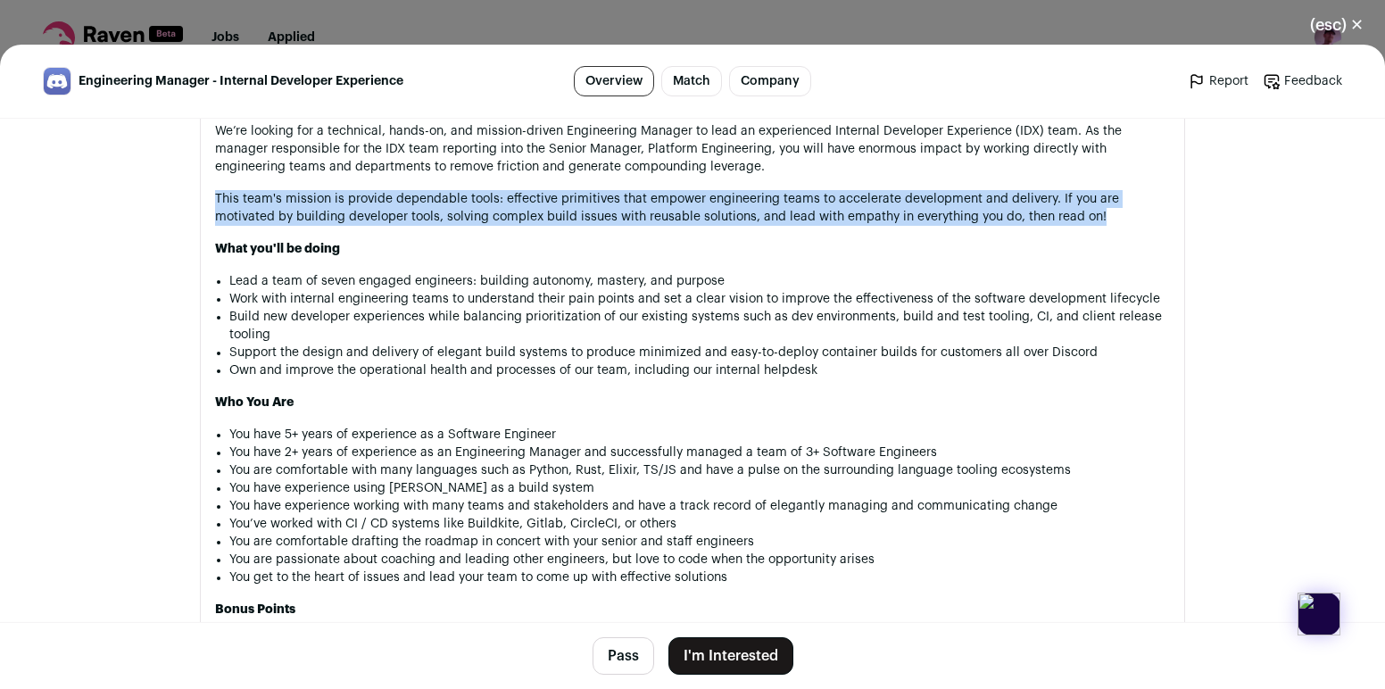
drag, startPoint x: 1159, startPoint y: 223, endPoint x: 1159, endPoint y: 169, distance: 54.4
click at [1159, 169] on div "Discord is used by over 200 million people every month for many different reaso…" at bounding box center [692, 470] width 955 height 1039
click at [1159, 169] on p "We’re looking for a technical, hands-on, and mission-driven Engineering Manager…" at bounding box center [692, 149] width 955 height 54
drag, startPoint x: 1159, startPoint y: 169, endPoint x: 1158, endPoint y: 219, distance: 50.0
click at [1158, 219] on div "Discord is used by over 200 million people every month for many different reaso…" at bounding box center [692, 470] width 955 height 1039
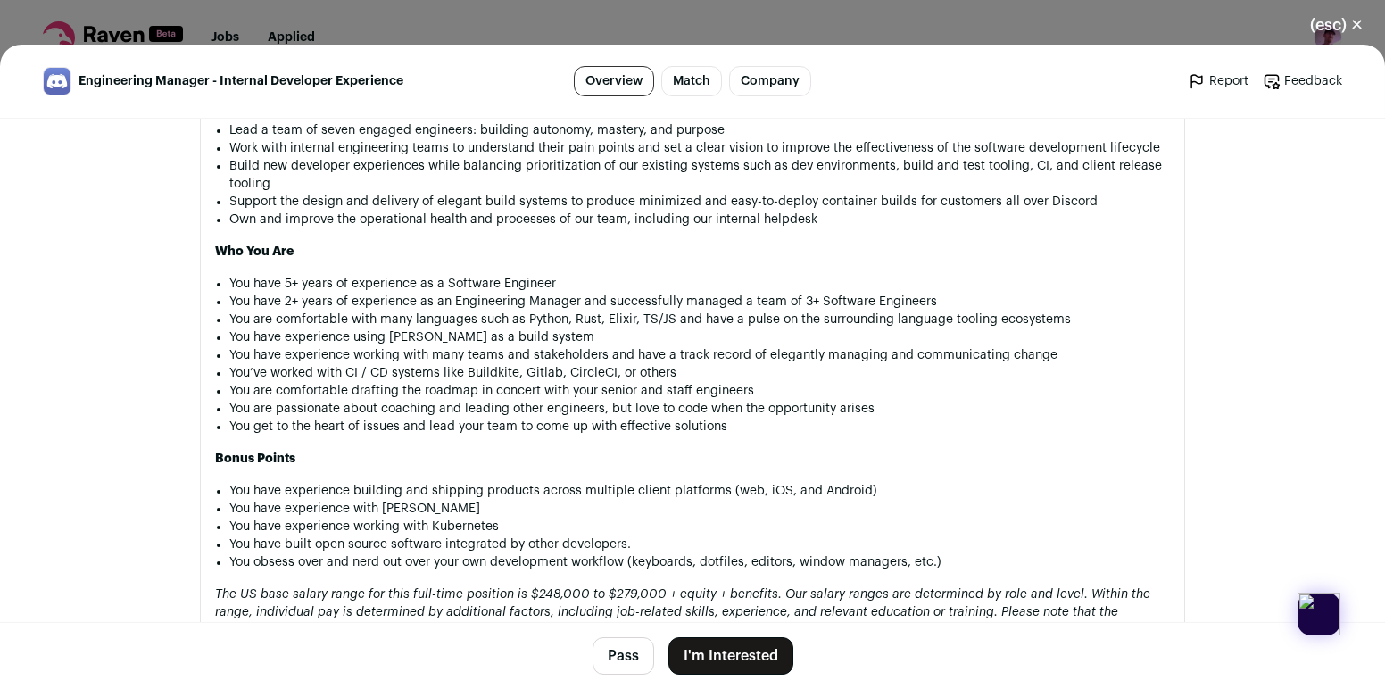
scroll to position [1254, 0]
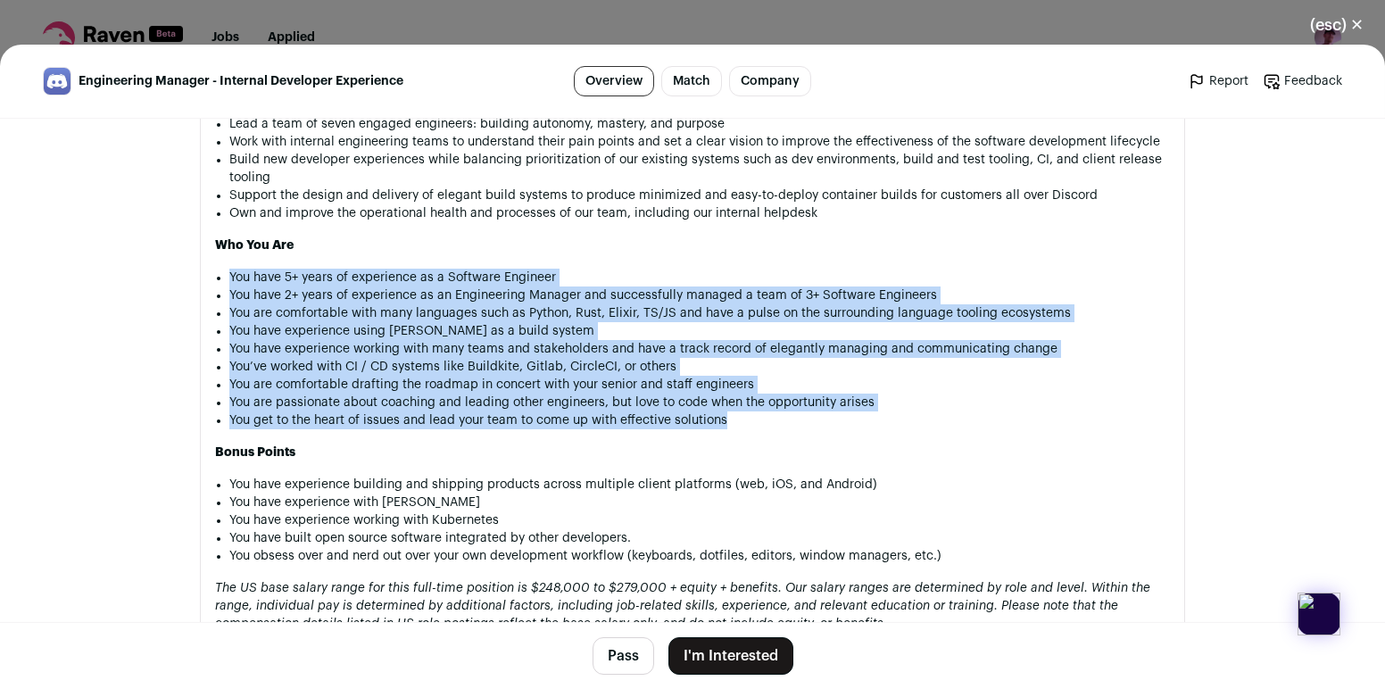
drag, startPoint x: 922, startPoint y: 442, endPoint x: 962, endPoint y: 255, distance: 190.7
click at [962, 255] on div "Discord is used by over 200 million people every month for many different reaso…" at bounding box center [692, 313] width 955 height 1039
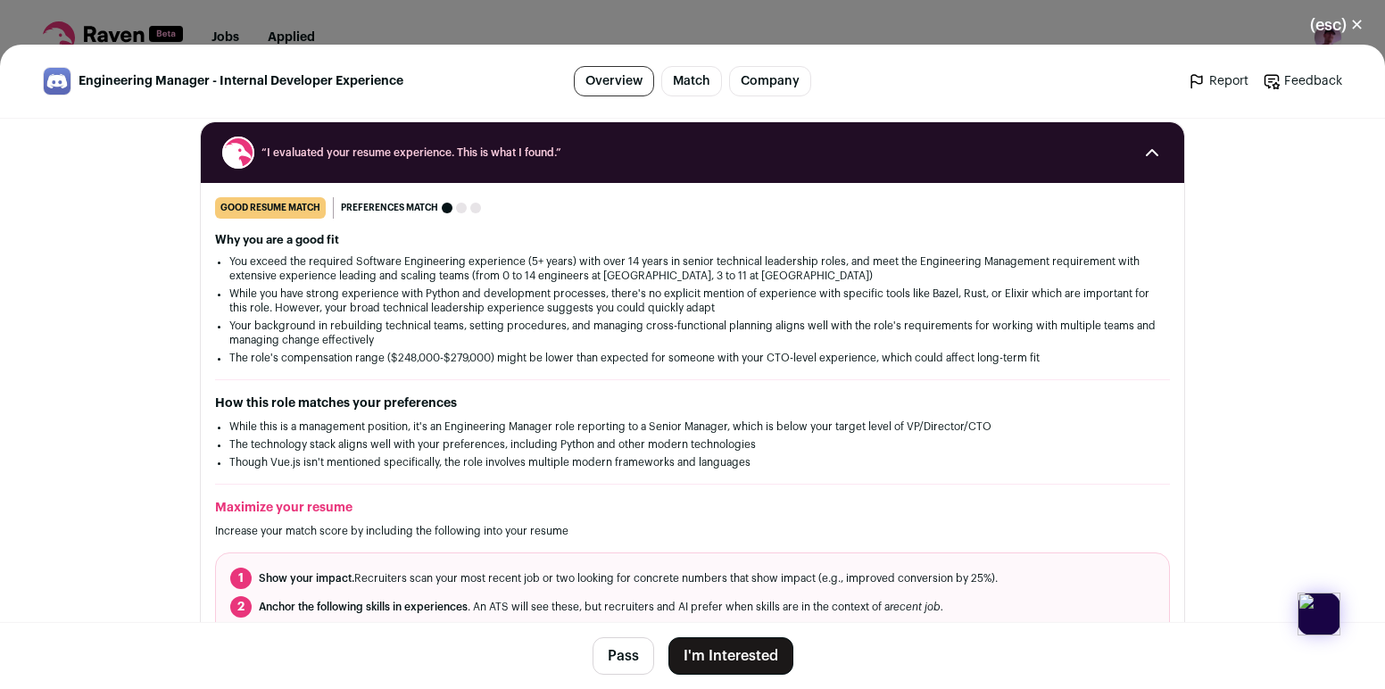
scroll to position [797, 0]
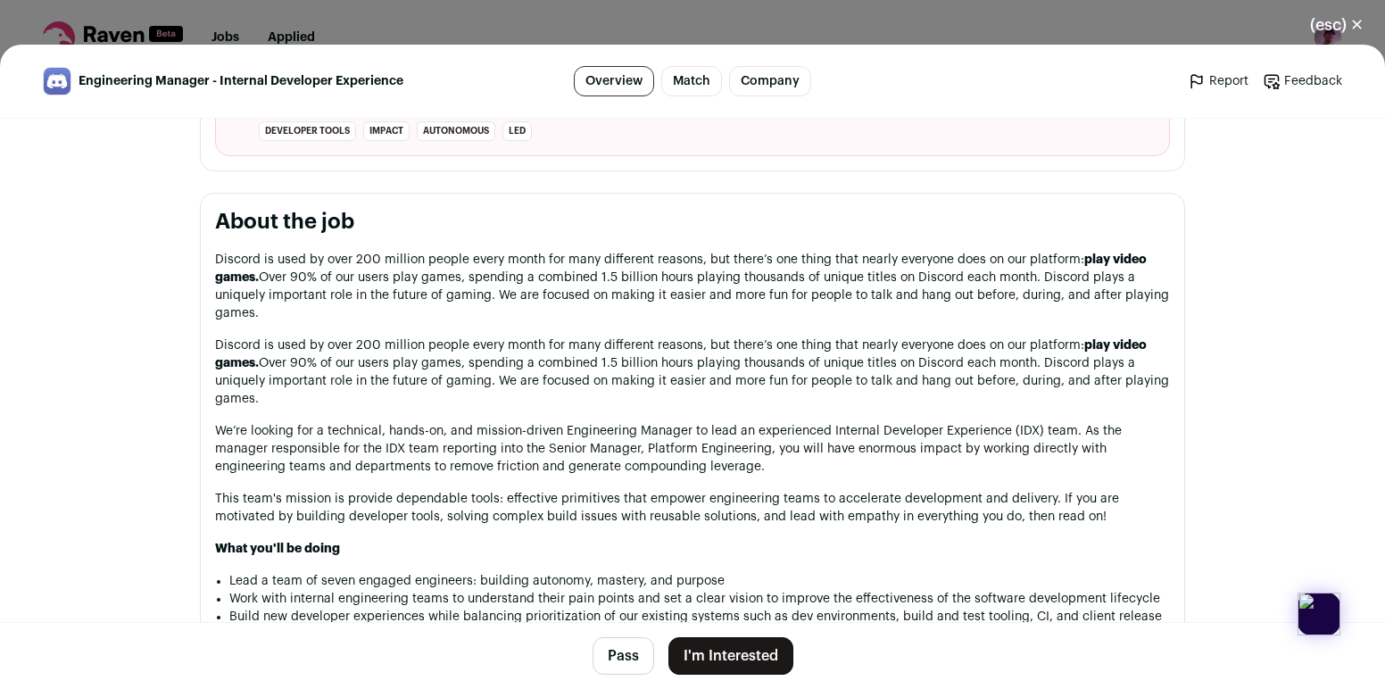
click at [733, 658] on button "I'm Interested" at bounding box center [730, 655] width 125 height 37
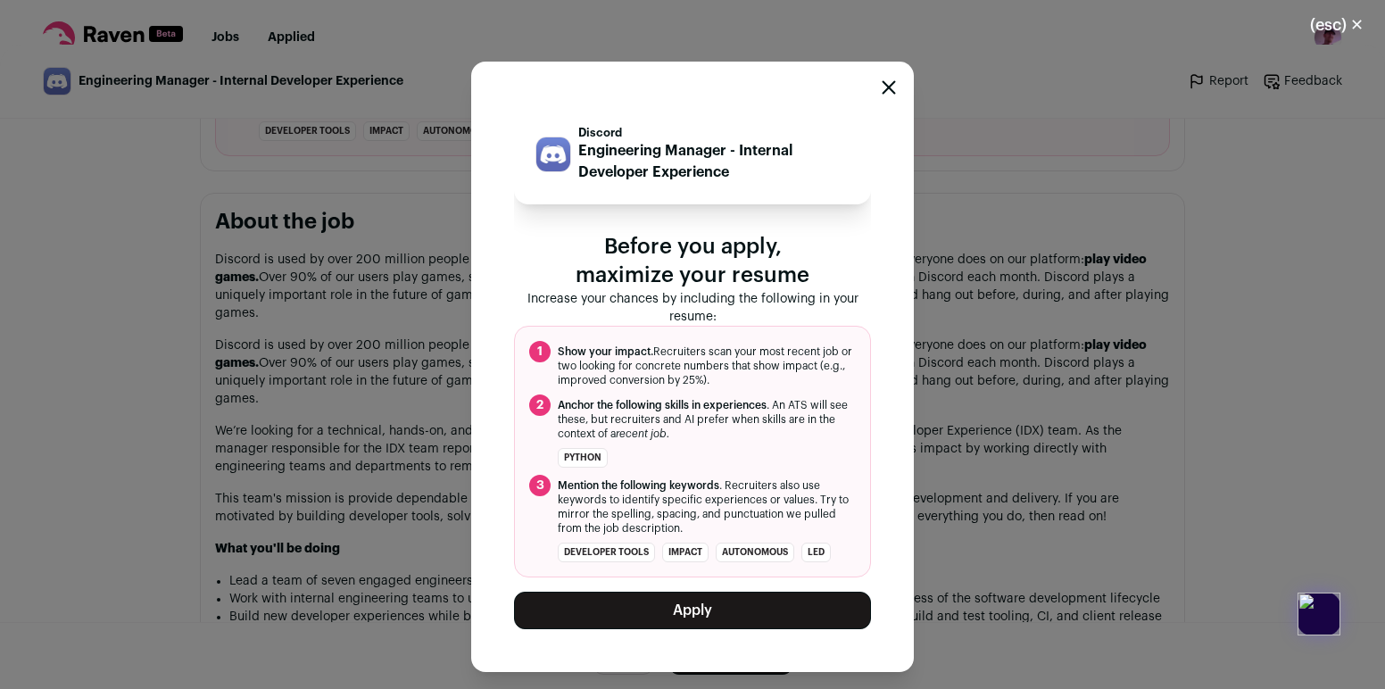
click at [733, 604] on button "Apply" at bounding box center [692, 610] width 357 height 37
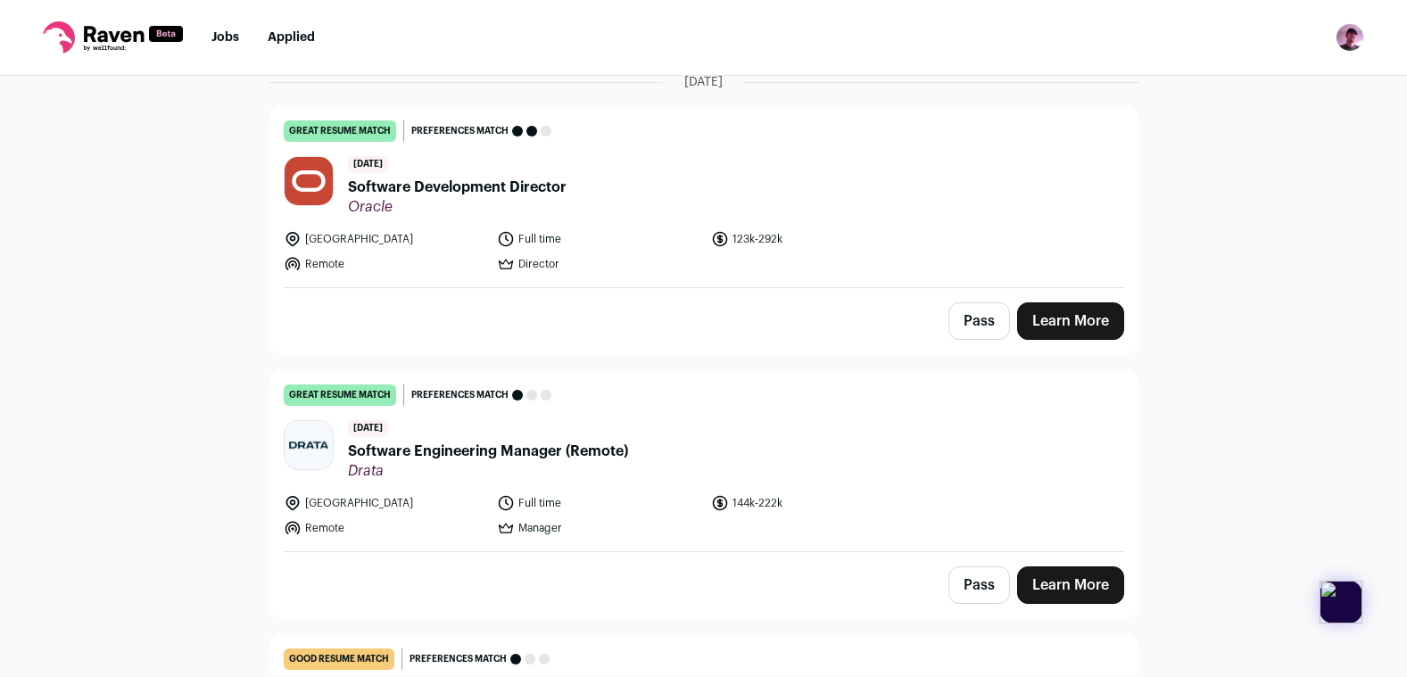
scroll to position [1290, 0]
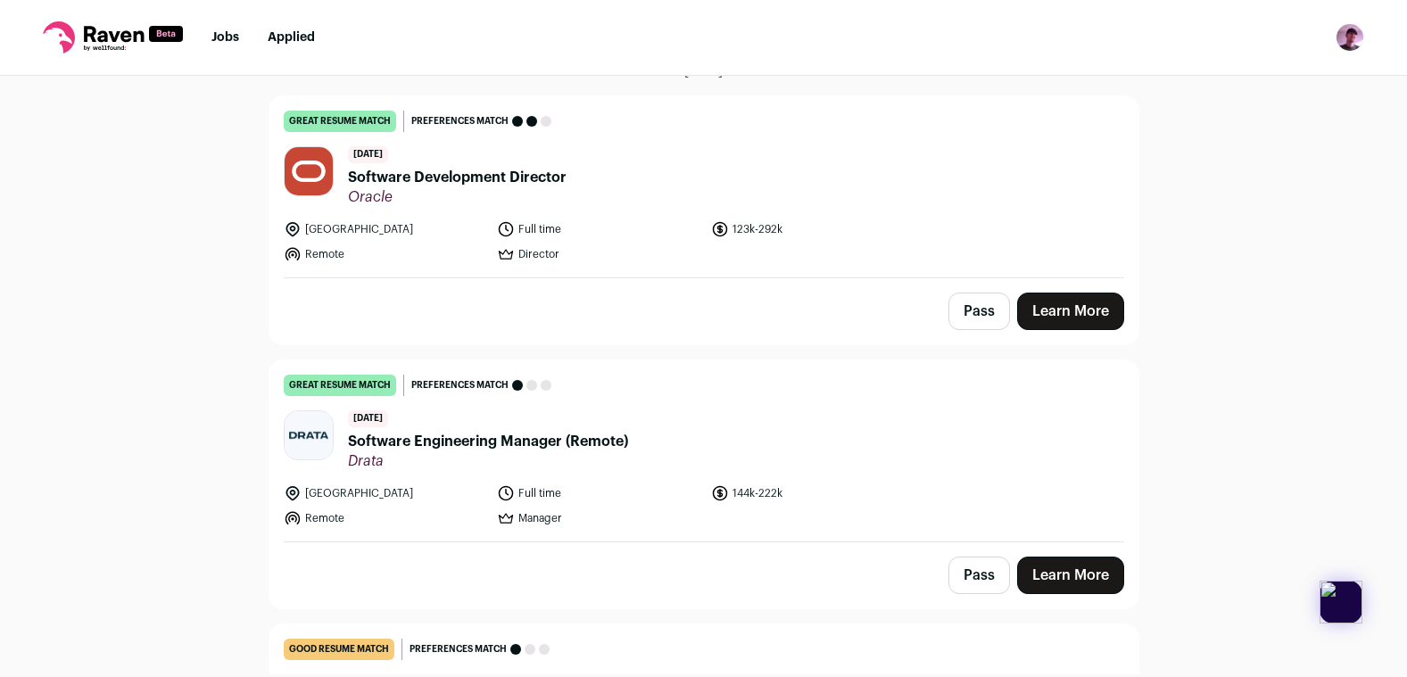
click at [967, 280] on div "Pass Learn More" at bounding box center [703, 311] width 869 height 66
click at [969, 293] on button "Pass" at bounding box center [979, 311] width 62 height 37
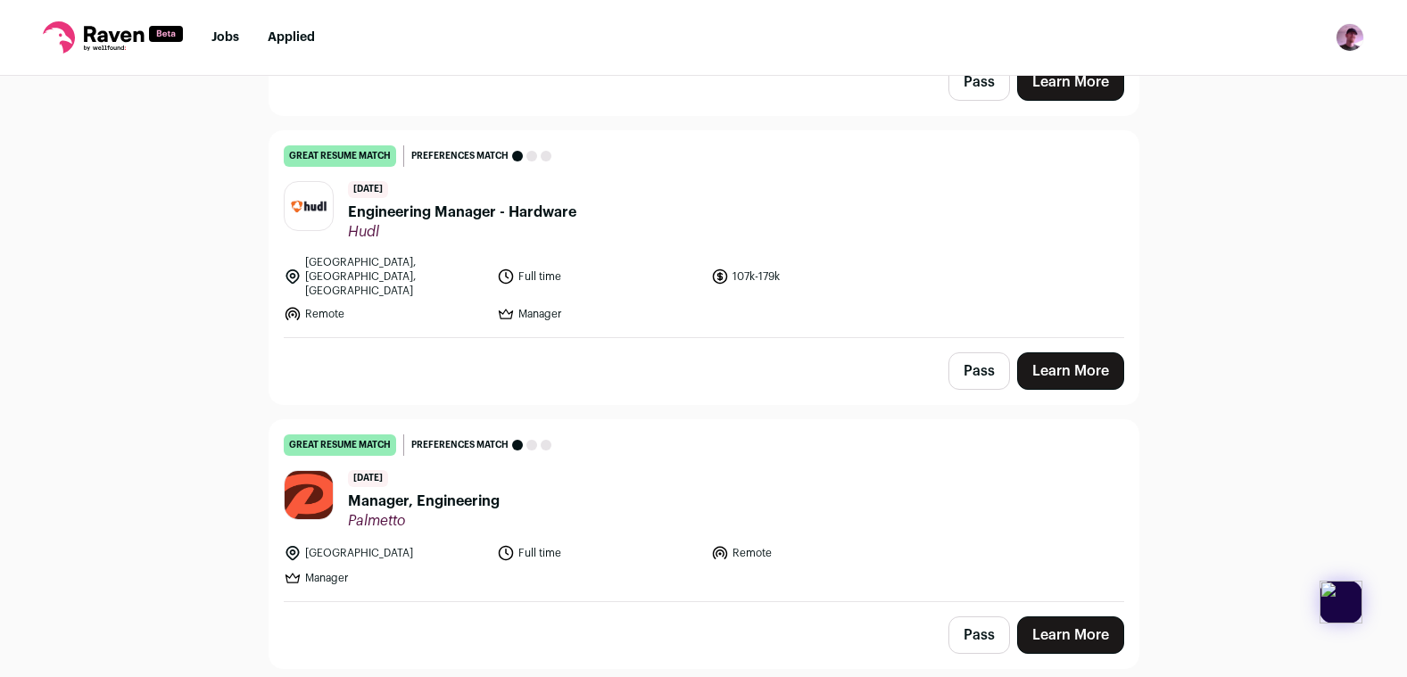
scroll to position [6090, 0]
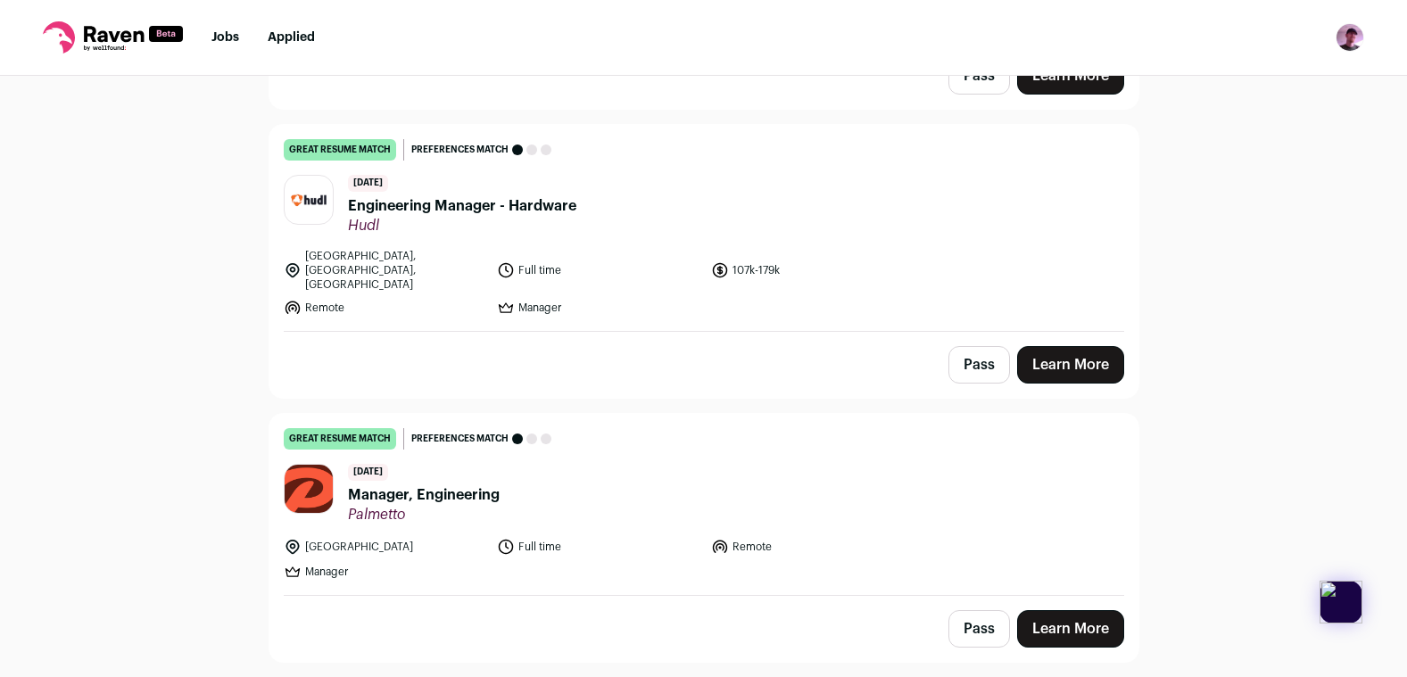
click at [537, 195] on span "Engineering Manager - Hardware" at bounding box center [462, 205] width 228 height 21
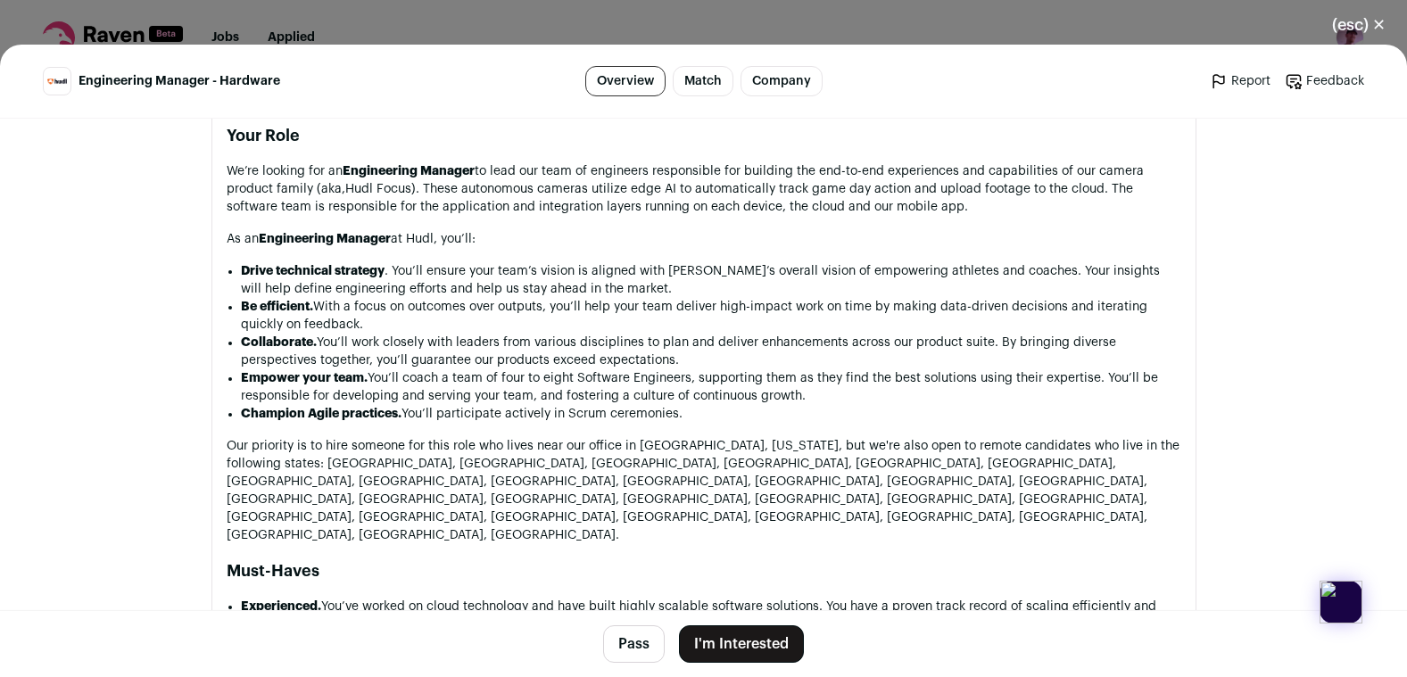
scroll to position [1161, 0]
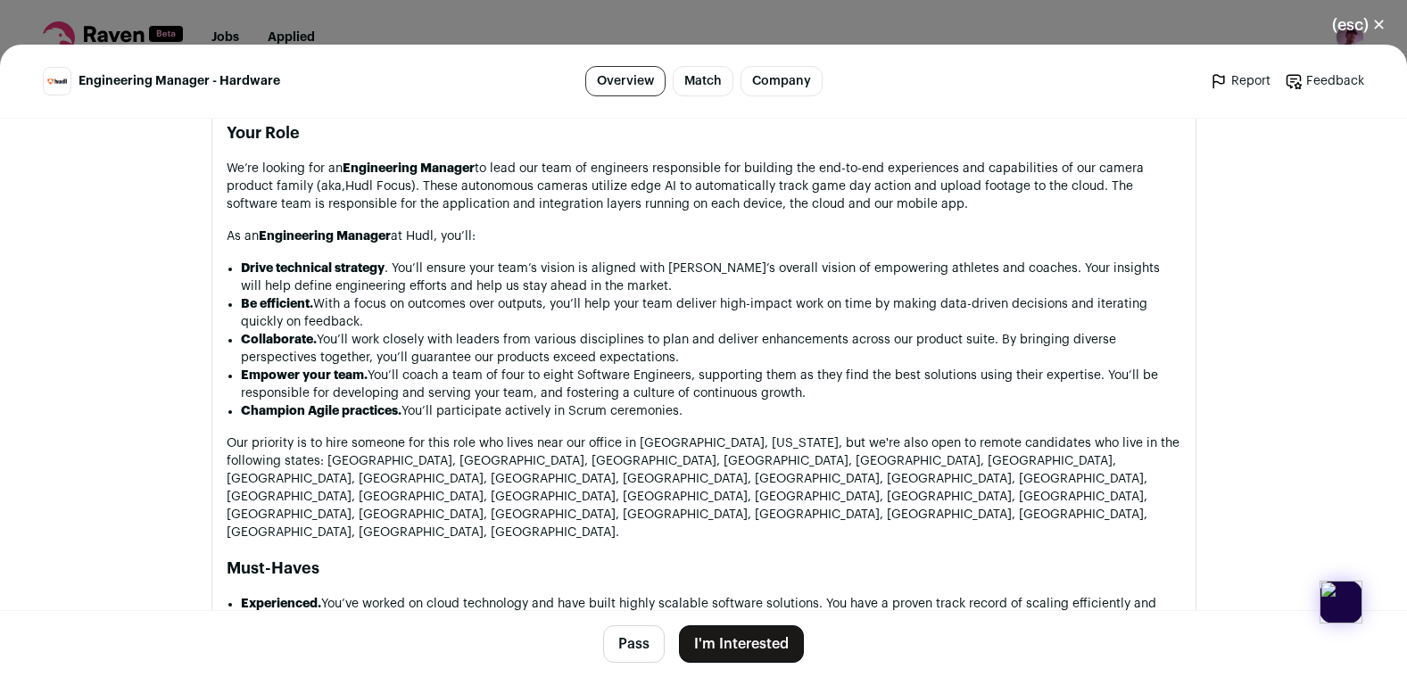
click at [556, 164] on p "We’re looking for an Engineering Manager to lead our team of engineers responsi…" at bounding box center [704, 187] width 955 height 54
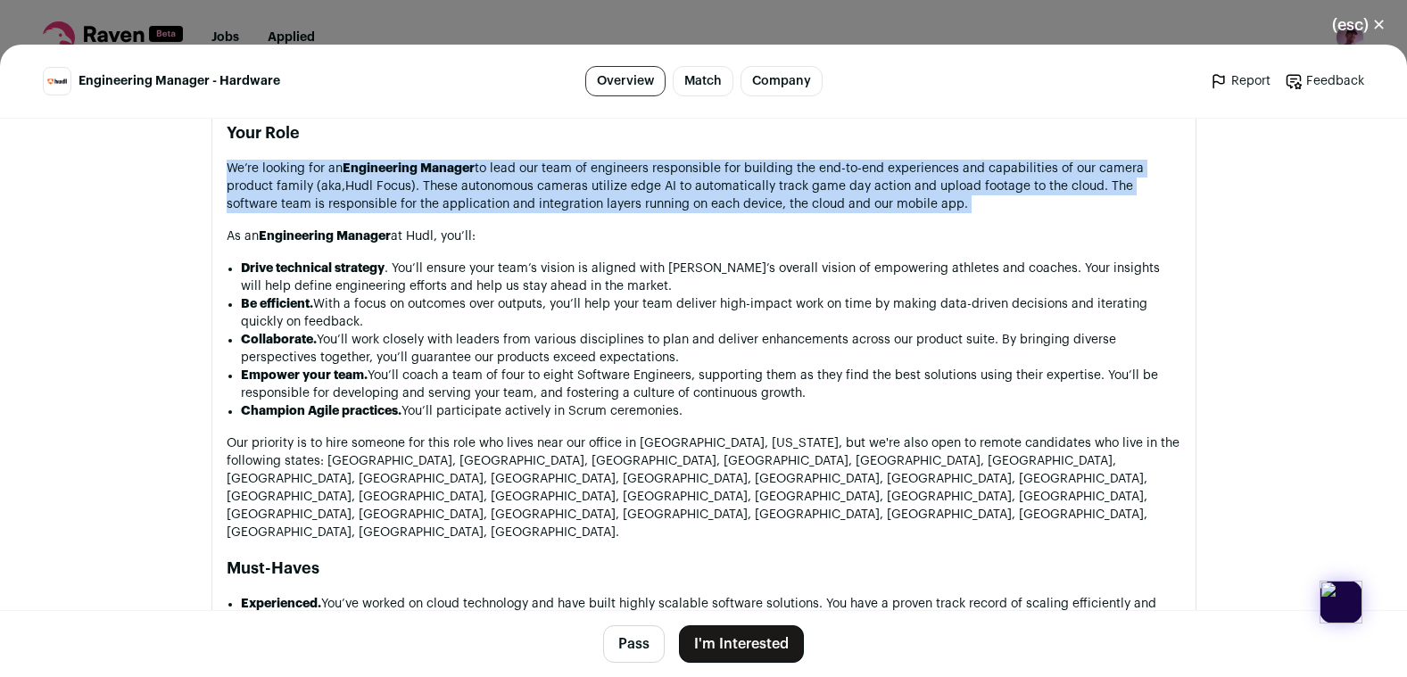
click at [556, 164] on p "We’re looking for an Engineering Manager to lead our team of engineers responsi…" at bounding box center [704, 187] width 955 height 54
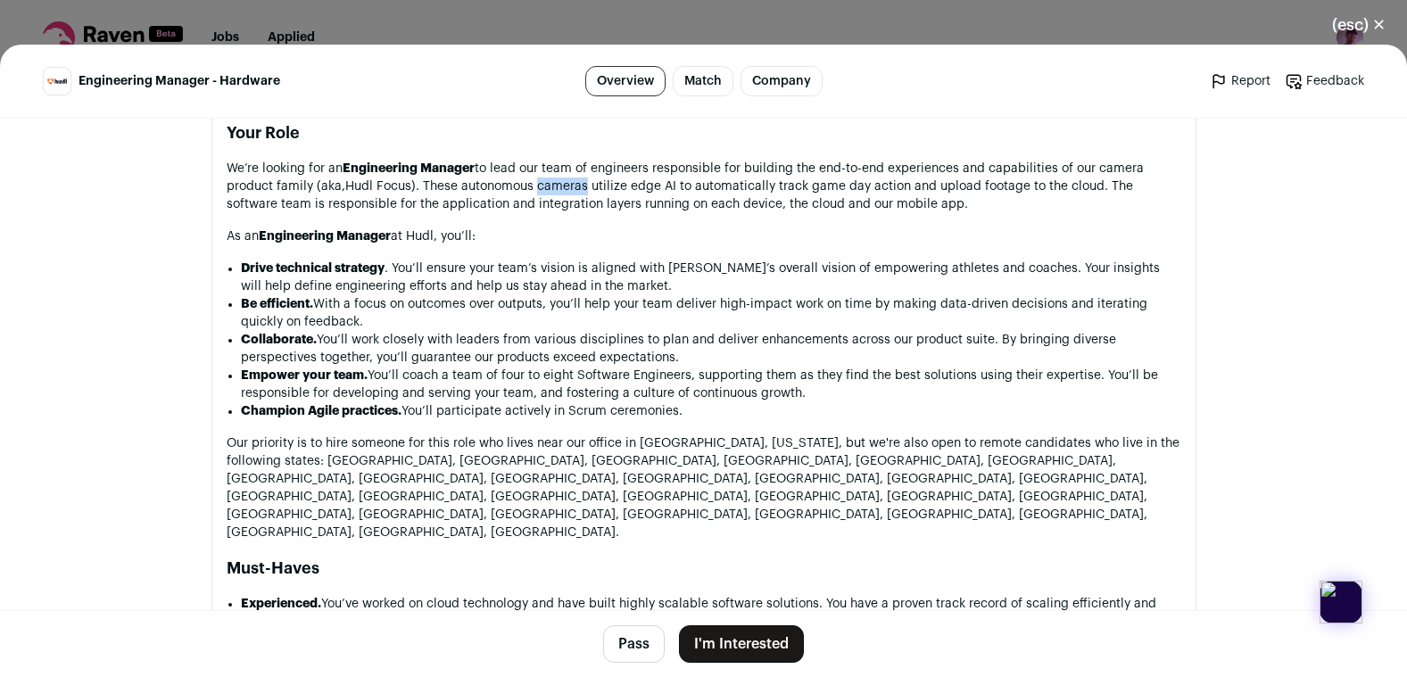
click at [556, 164] on p "We’re looking for an Engineering Manager to lead our team of engineers responsi…" at bounding box center [704, 187] width 955 height 54
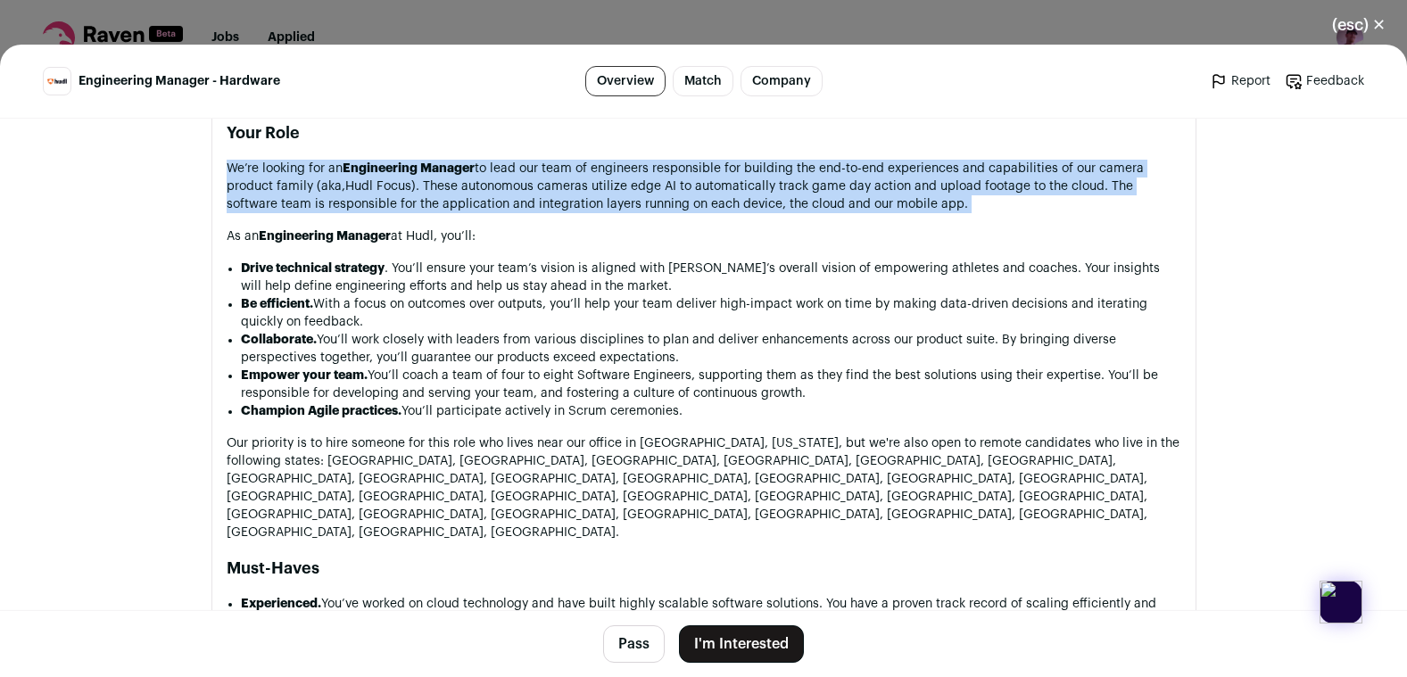
click at [556, 164] on p "We’re looking for an Engineering Manager to lead our team of engineers responsi…" at bounding box center [704, 187] width 955 height 54
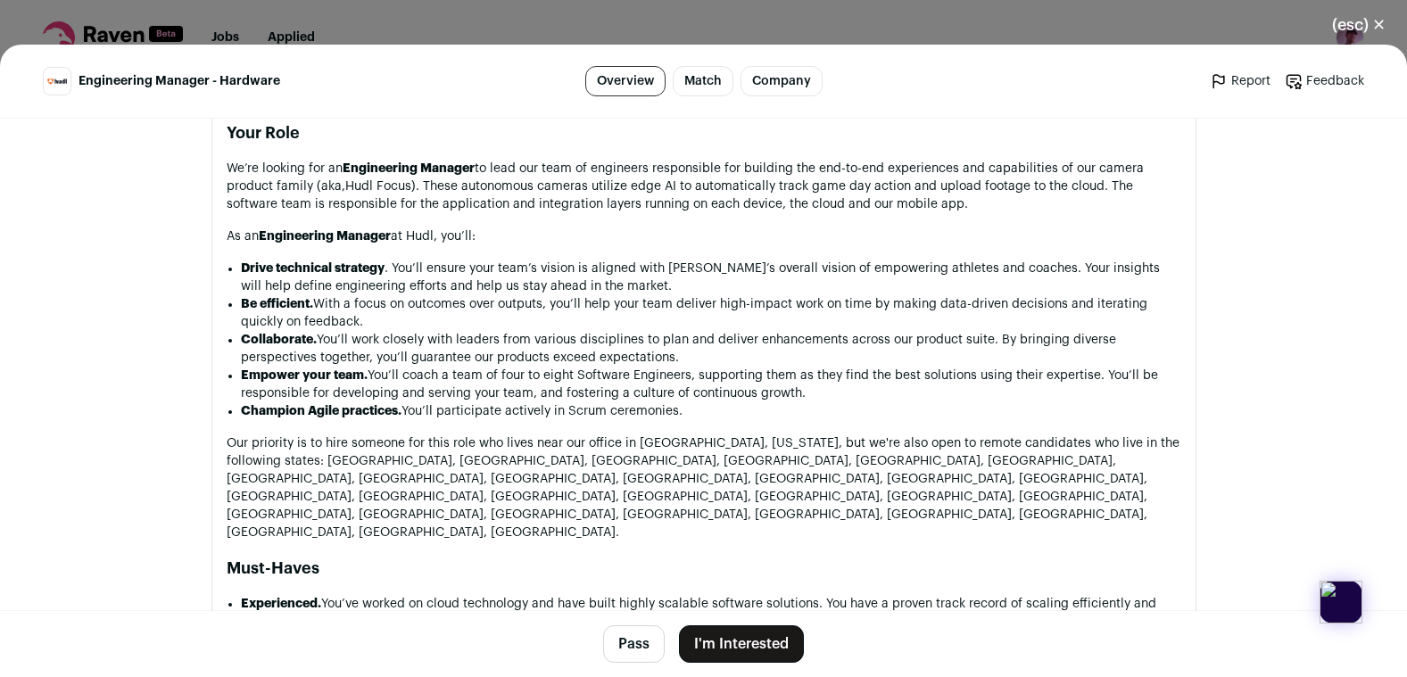
click at [563, 167] on p "We’re looking for an Engineering Manager to lead our team of engineers responsi…" at bounding box center [704, 187] width 955 height 54
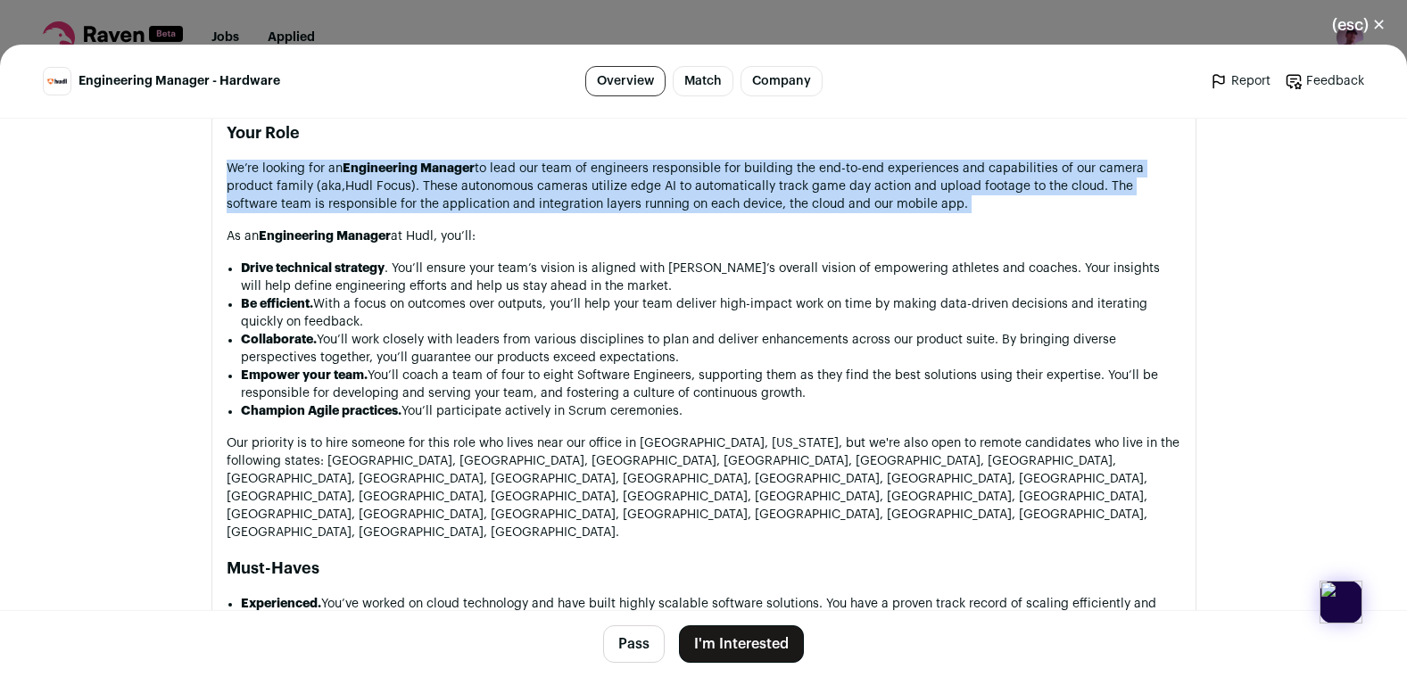
click at [563, 167] on p "We’re looking for an Engineering Manager to lead our team of engineers responsi…" at bounding box center [704, 187] width 955 height 54
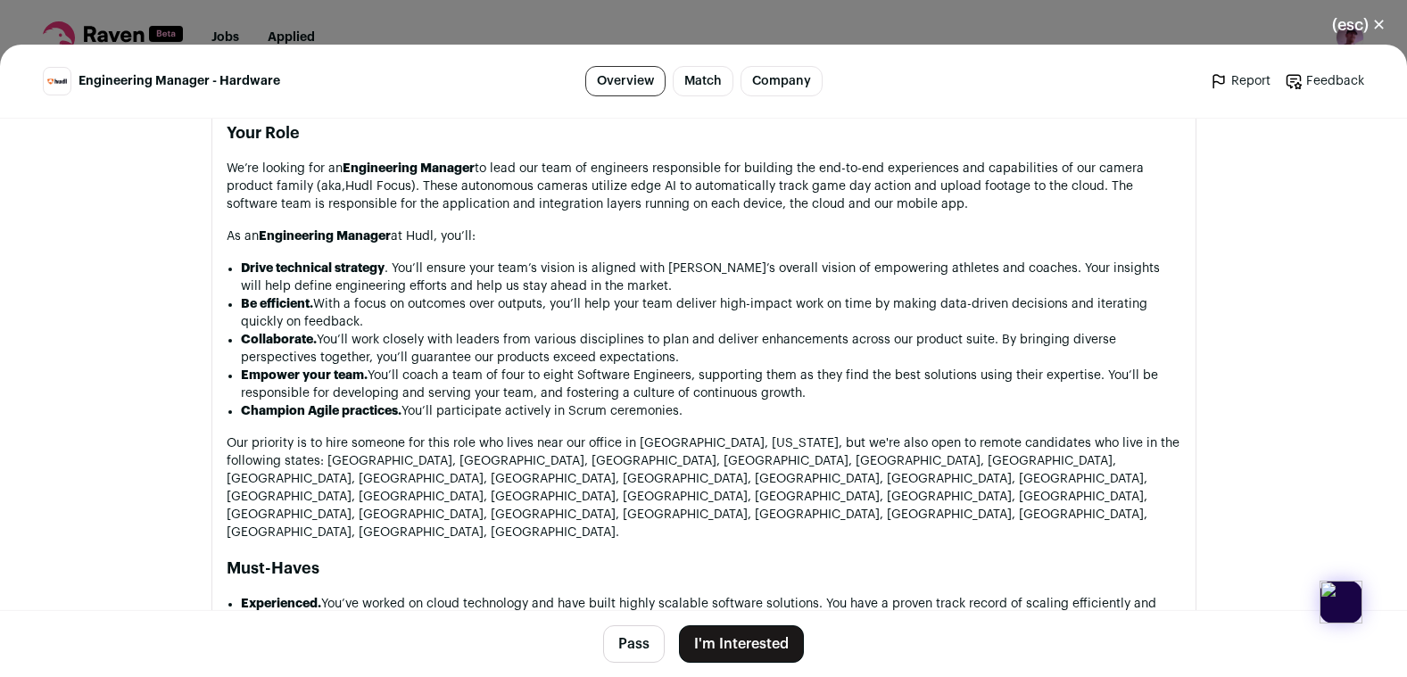
click at [594, 160] on p "We’re looking for an Engineering Manager to lead our team of engineers responsi…" at bounding box center [704, 187] width 955 height 54
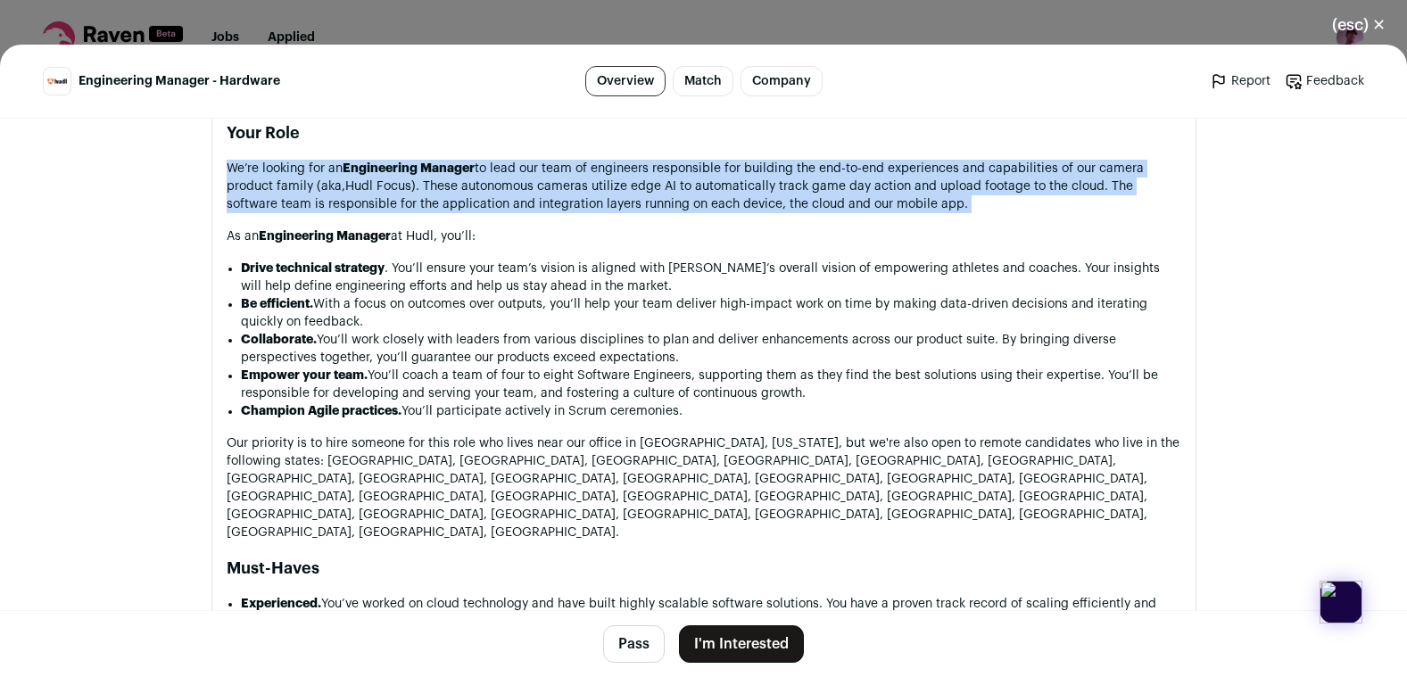
click at [594, 160] on p "We’re looking for an Engineering Manager to lead our team of engineers responsi…" at bounding box center [704, 187] width 955 height 54
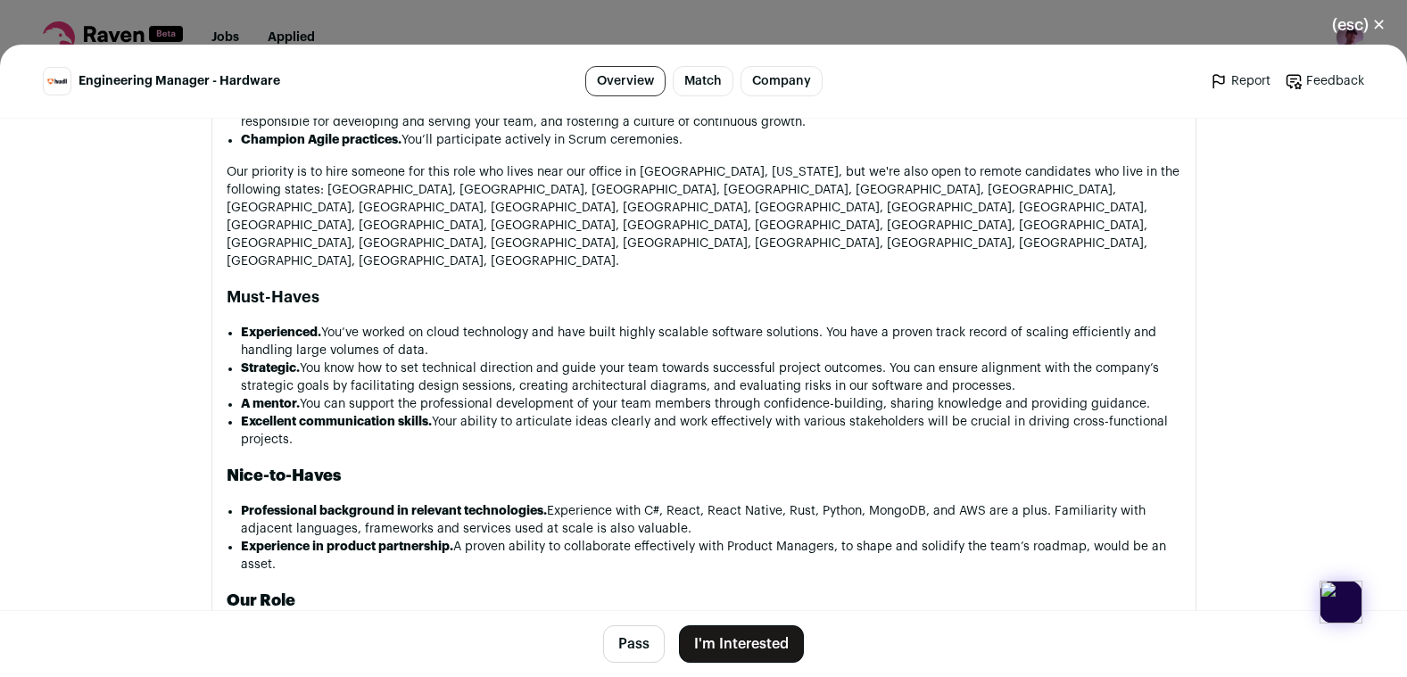
scroll to position [1442, 0]
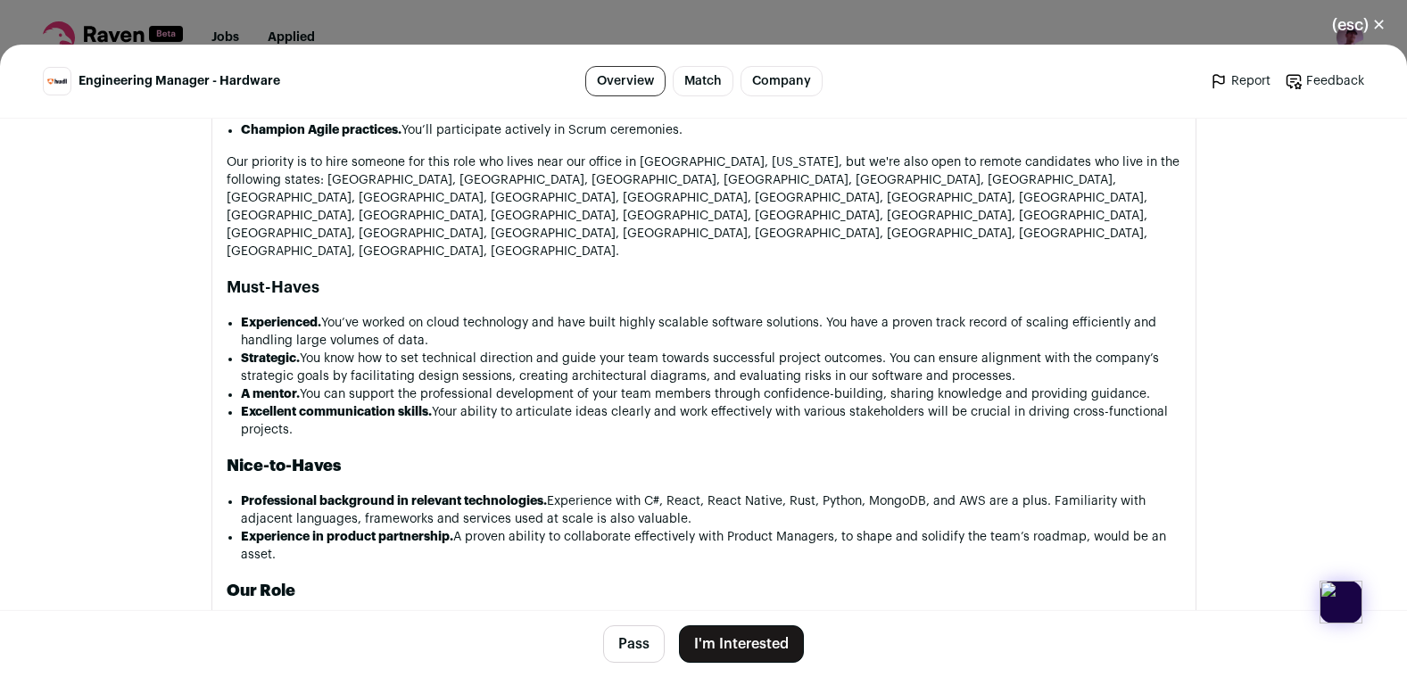
click at [610, 153] on p "Our priority is to hire someone for this role who lives near our office in Linc…" at bounding box center [704, 206] width 955 height 107
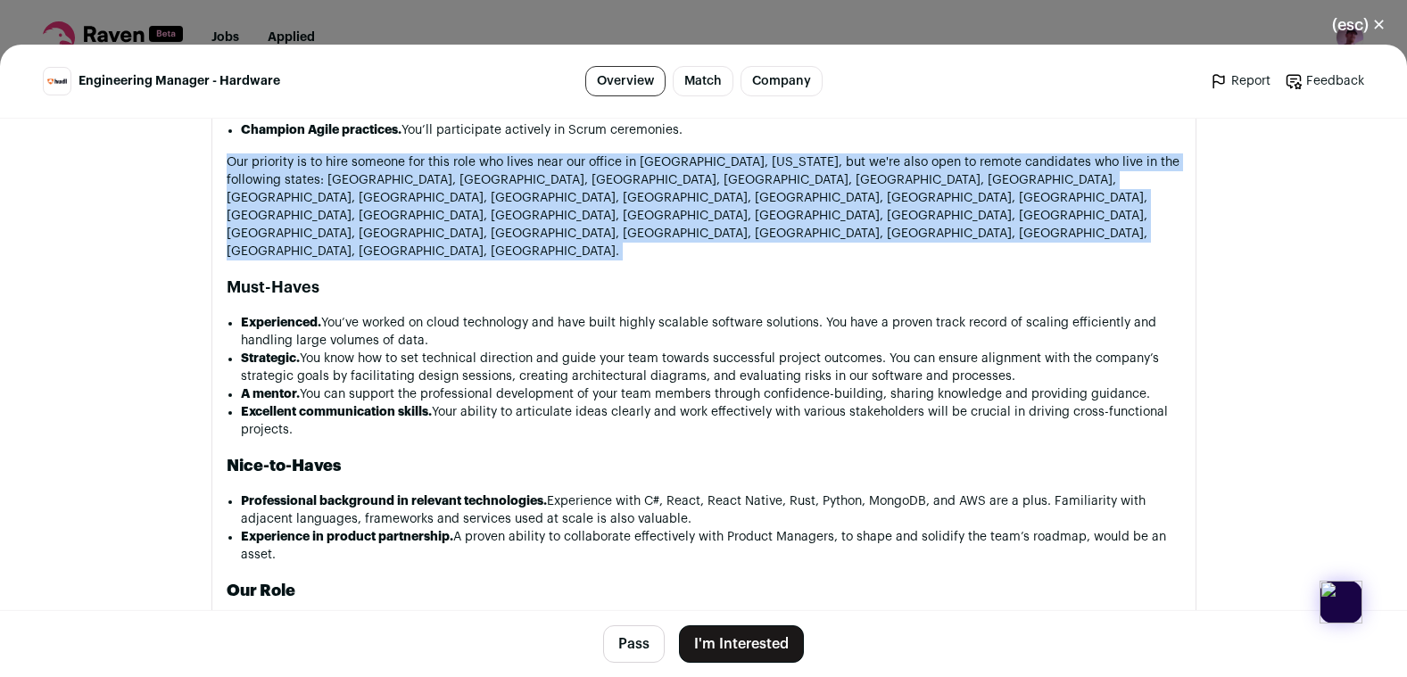
click at [610, 153] on p "Our priority is to hire someone for this role who lives near our office in Linc…" at bounding box center [704, 206] width 955 height 107
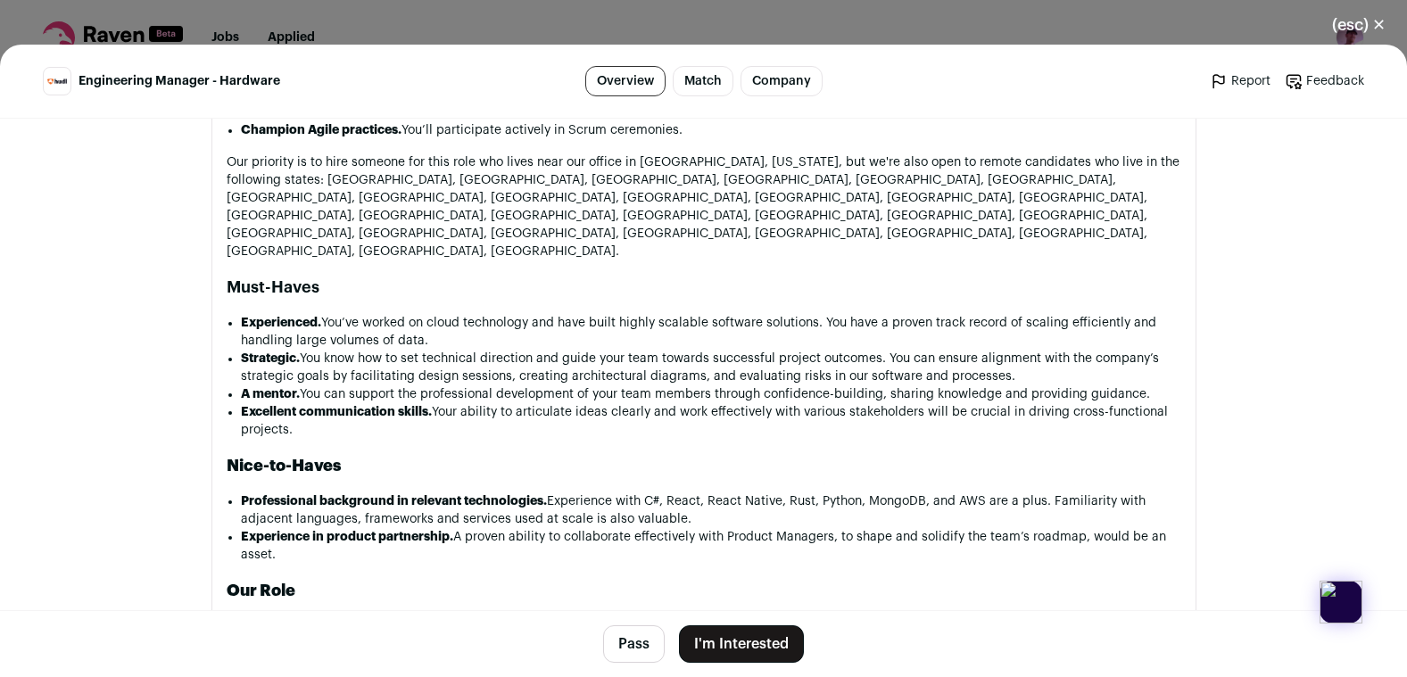
click at [621, 153] on p "Our priority is to hire someone for this role who lives near our office in Linc…" at bounding box center [704, 206] width 955 height 107
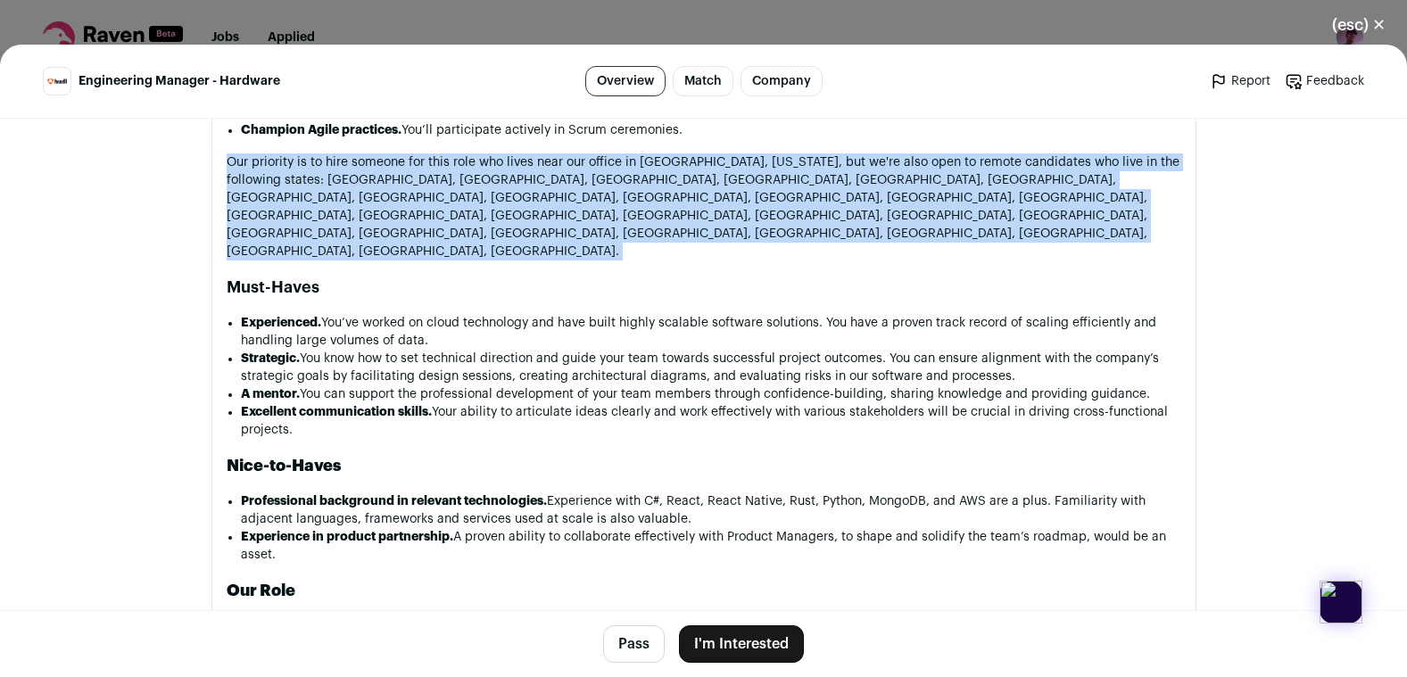
click at [621, 153] on p "Our priority is to hire someone for this role who lives near our office in Linc…" at bounding box center [704, 206] width 955 height 107
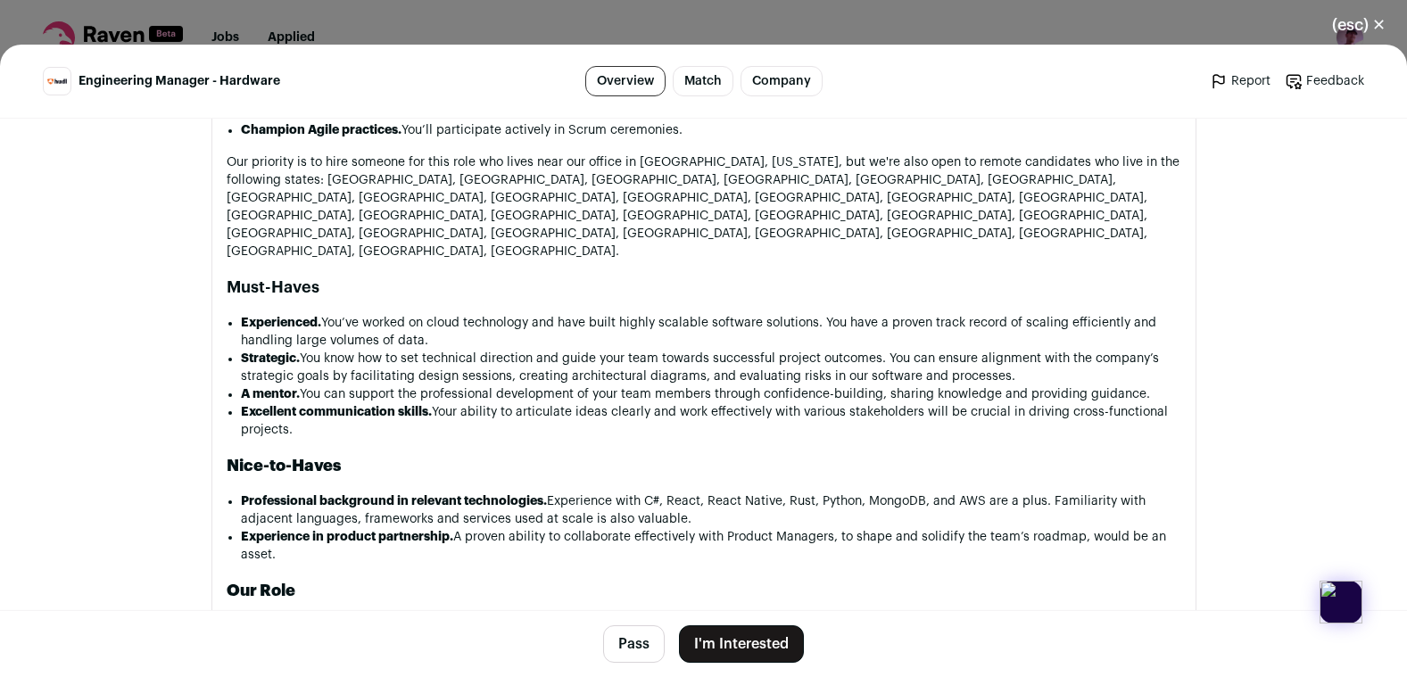
click at [686, 350] on li "Strategic. You know how to set technical direction and guide your team towards …" at bounding box center [711, 368] width 940 height 36
click at [666, 216] on div "At Hudl, we build great teams. We hire the best of the best to ensure you’re wo…" at bounding box center [704, 484] width 955 height 1624
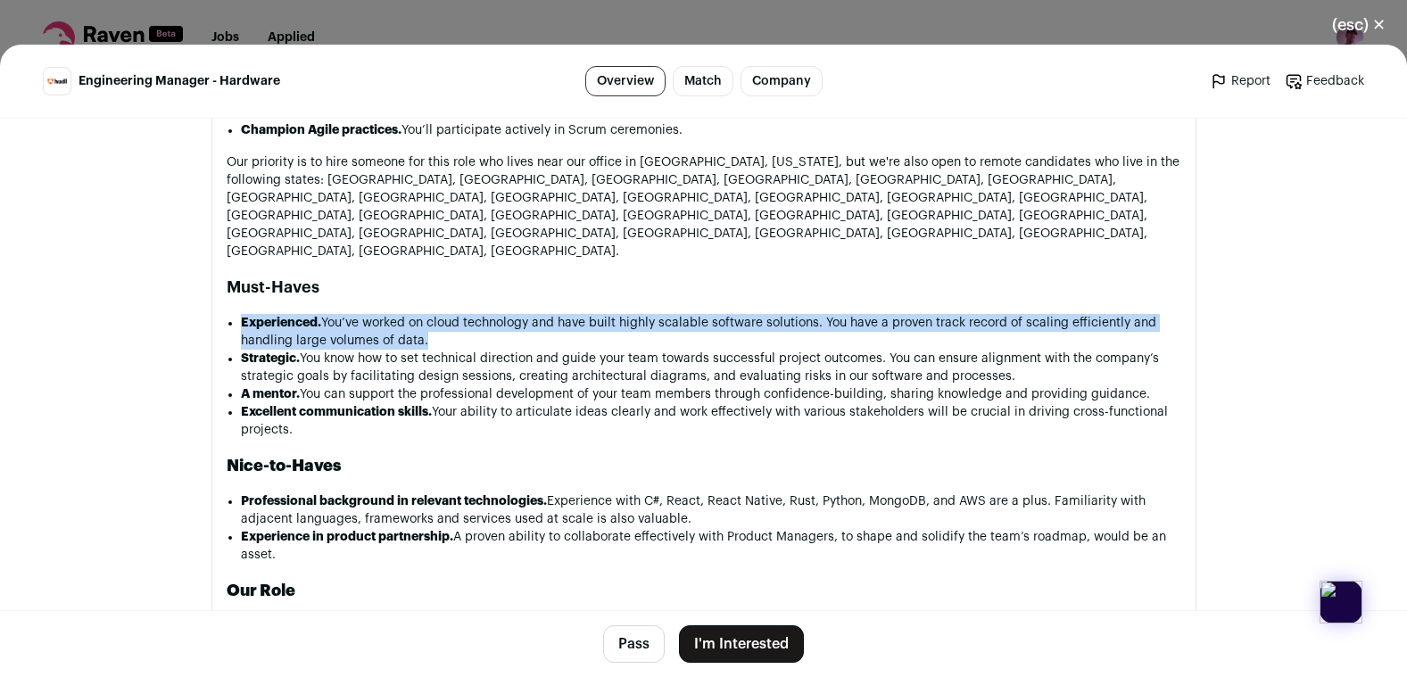
click at [666, 216] on div "At Hudl, we build great teams. We hire the best of the best to ensure you’re wo…" at bounding box center [704, 484] width 955 height 1624
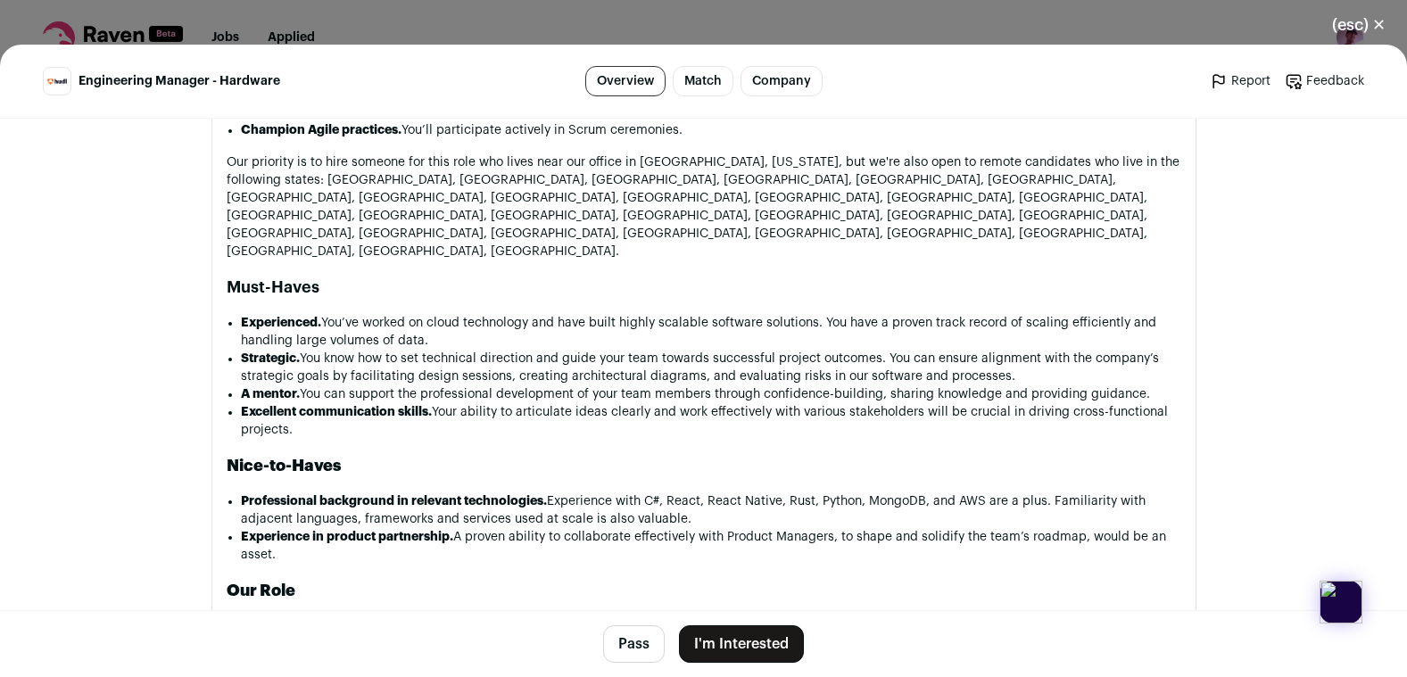
click at [665, 385] on li "A mentor. You can support the professional development of your team members thr…" at bounding box center [711, 394] width 940 height 18
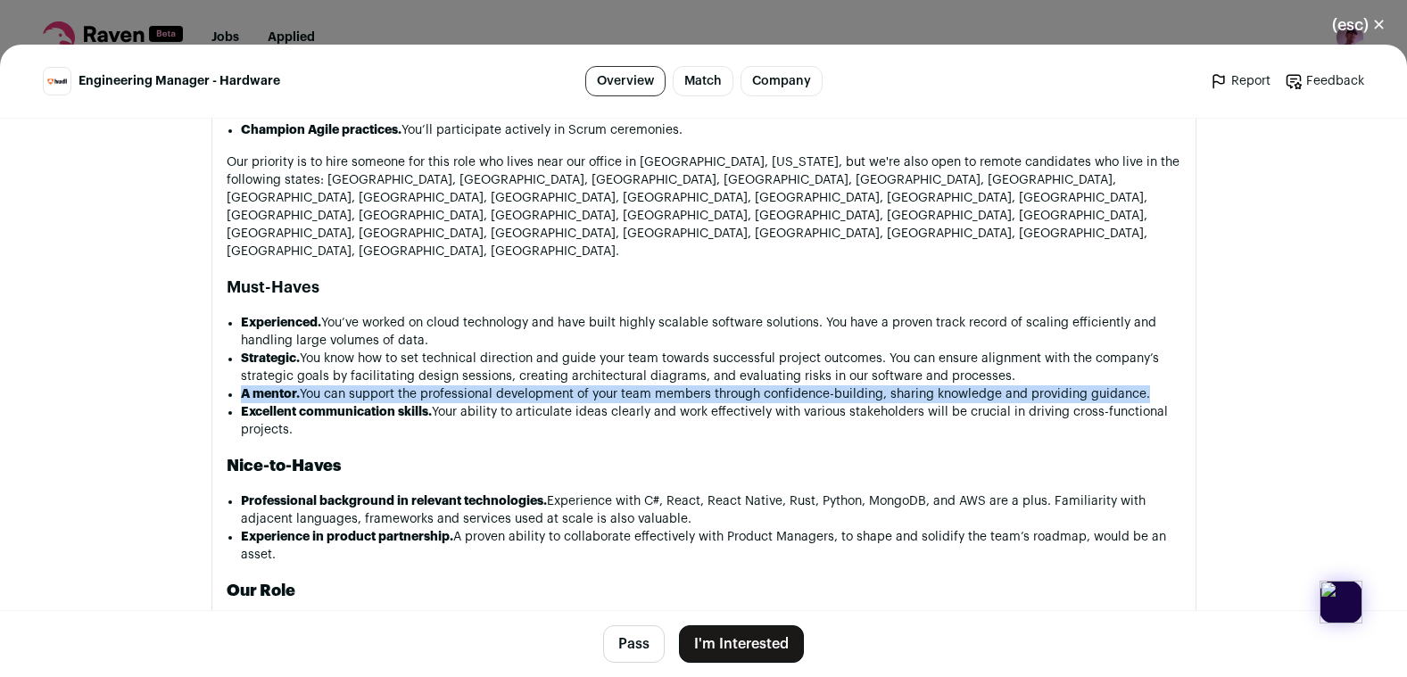
click at [665, 385] on li "A mentor. You can support the professional development of your team members thr…" at bounding box center [711, 394] width 940 height 18
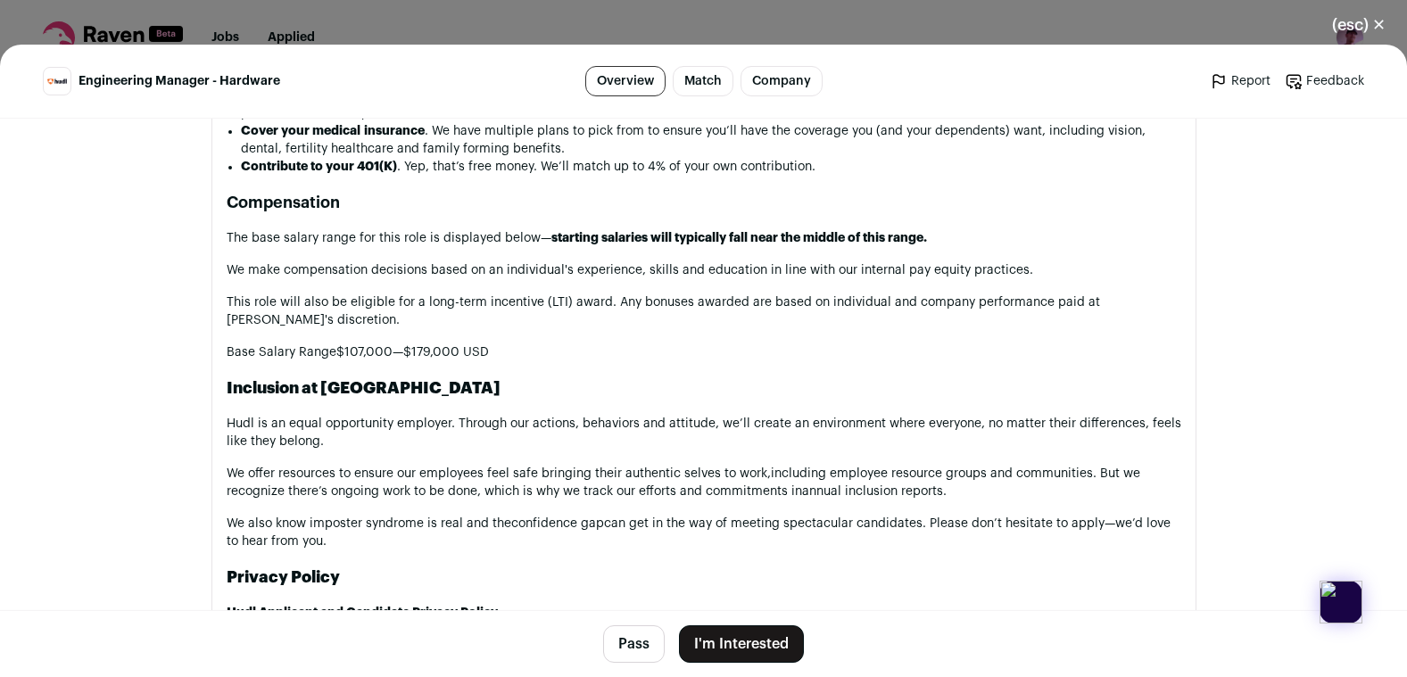
scroll to position [2116, 0]
click at [1374, 19] on button "(esc) ✕" at bounding box center [1359, 24] width 96 height 39
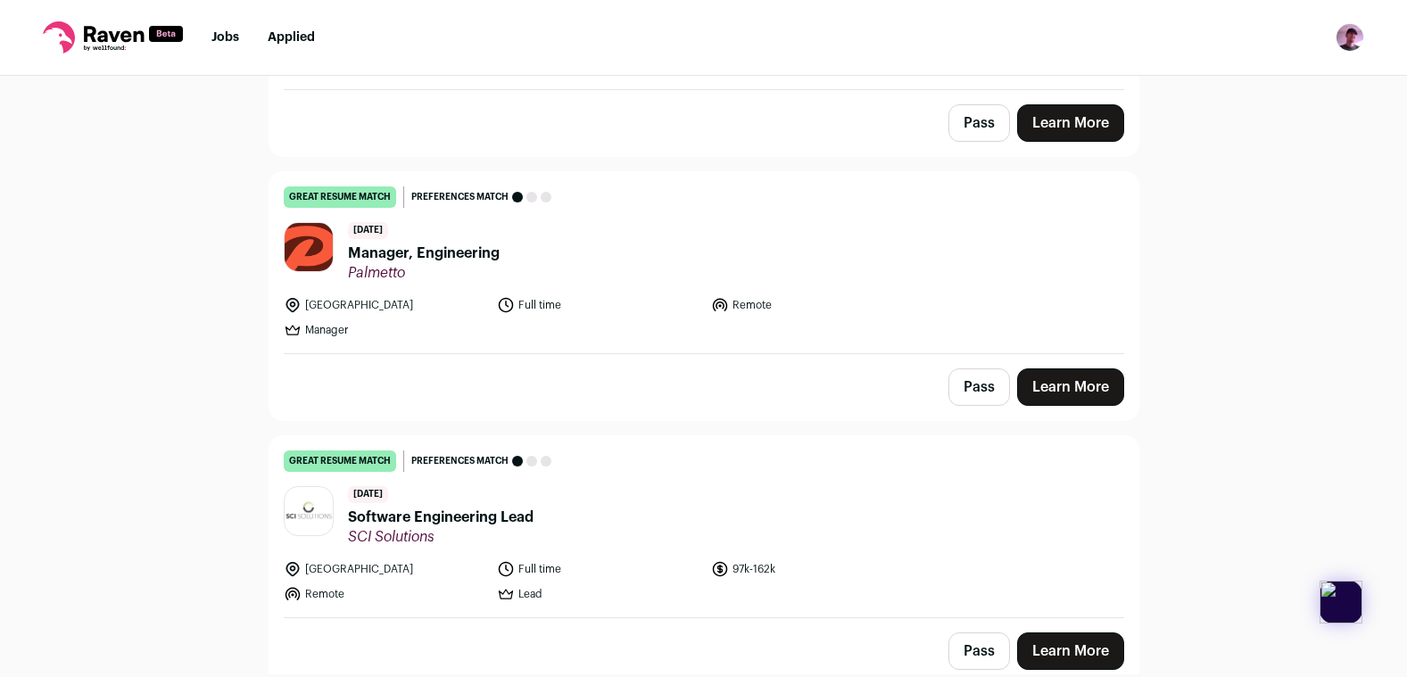
scroll to position [6335, 0]
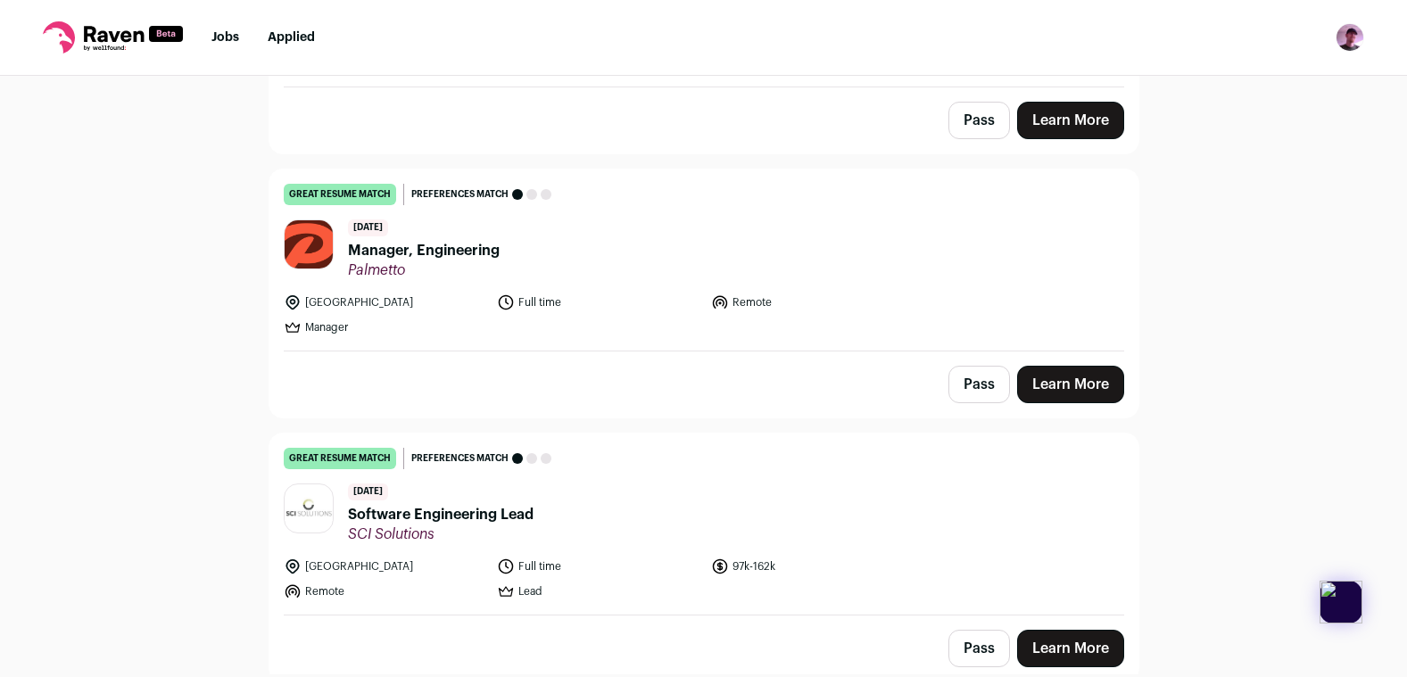
click at [592, 219] on header "6 days ago Manager, Engineering Palmetto" at bounding box center [704, 249] width 840 height 60
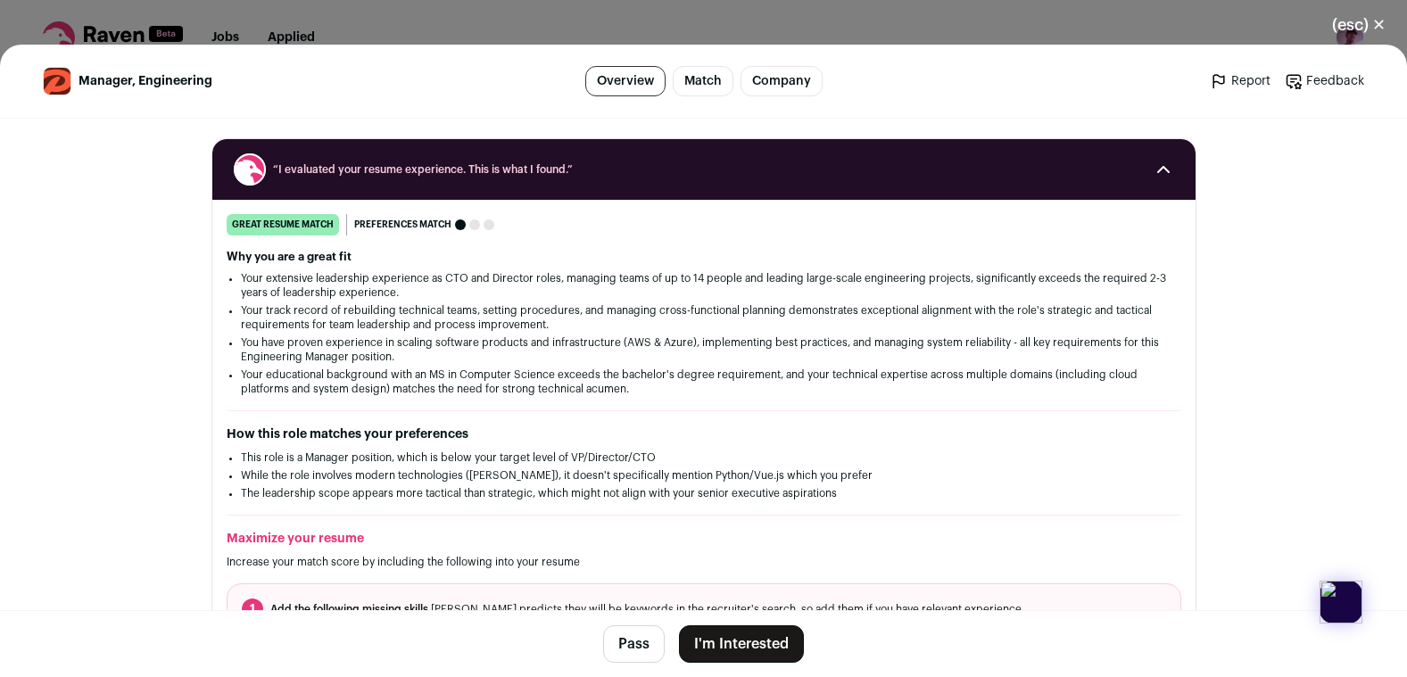
scroll to position [598, 0]
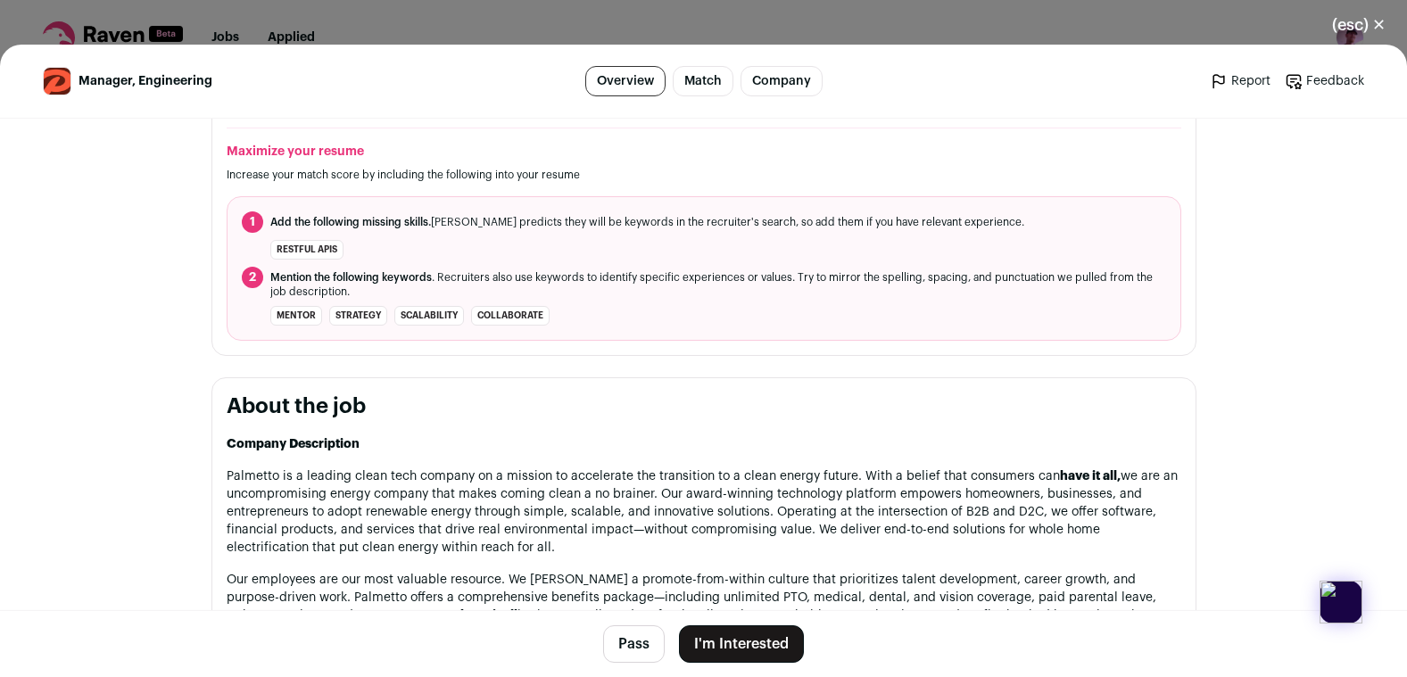
click at [693, 634] on button "I'm Interested" at bounding box center [741, 643] width 125 height 37
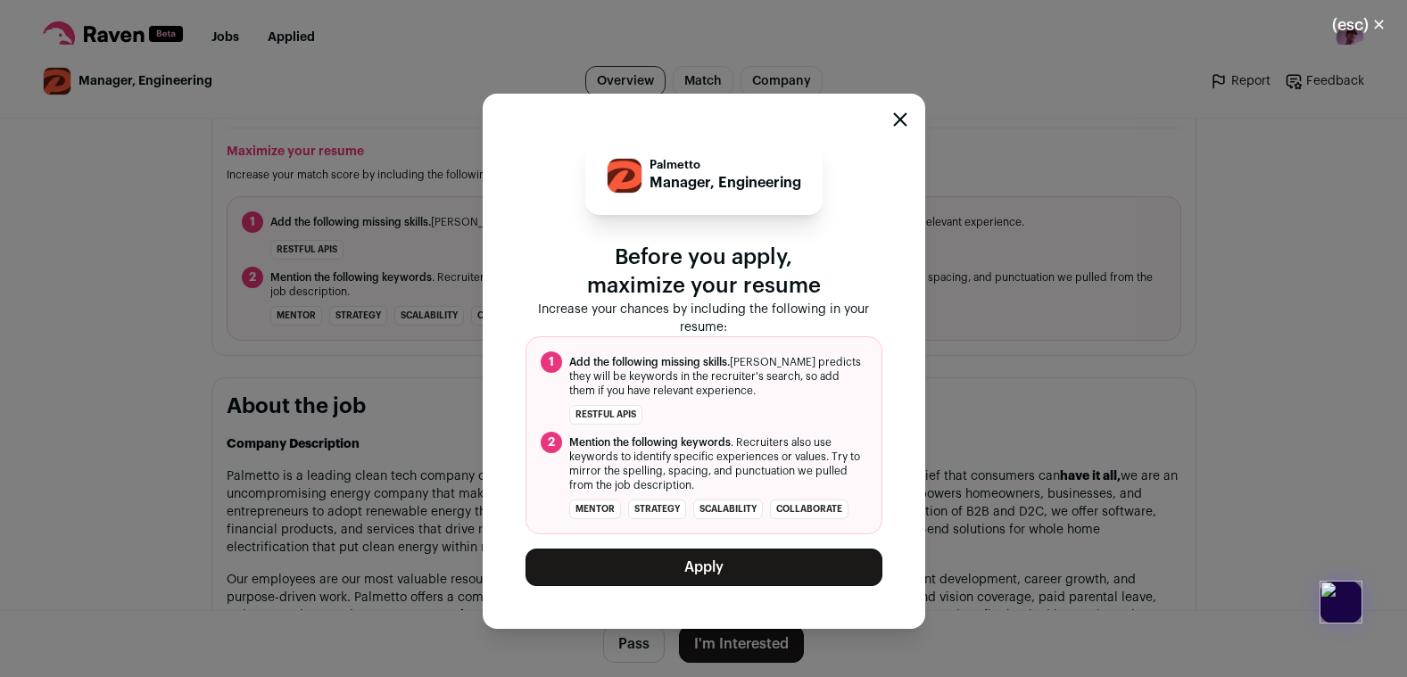
click at [786, 577] on button "Apply" at bounding box center [704, 567] width 357 height 37
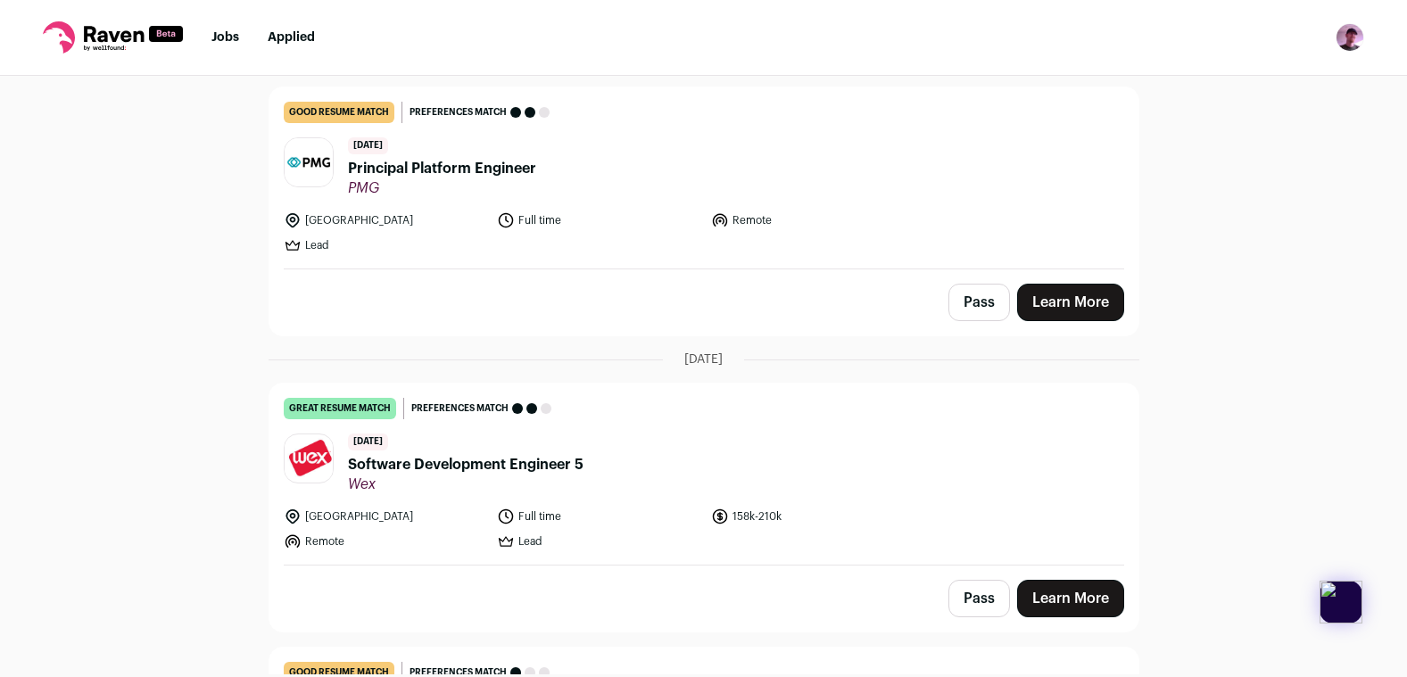
scroll to position [13274, 0]
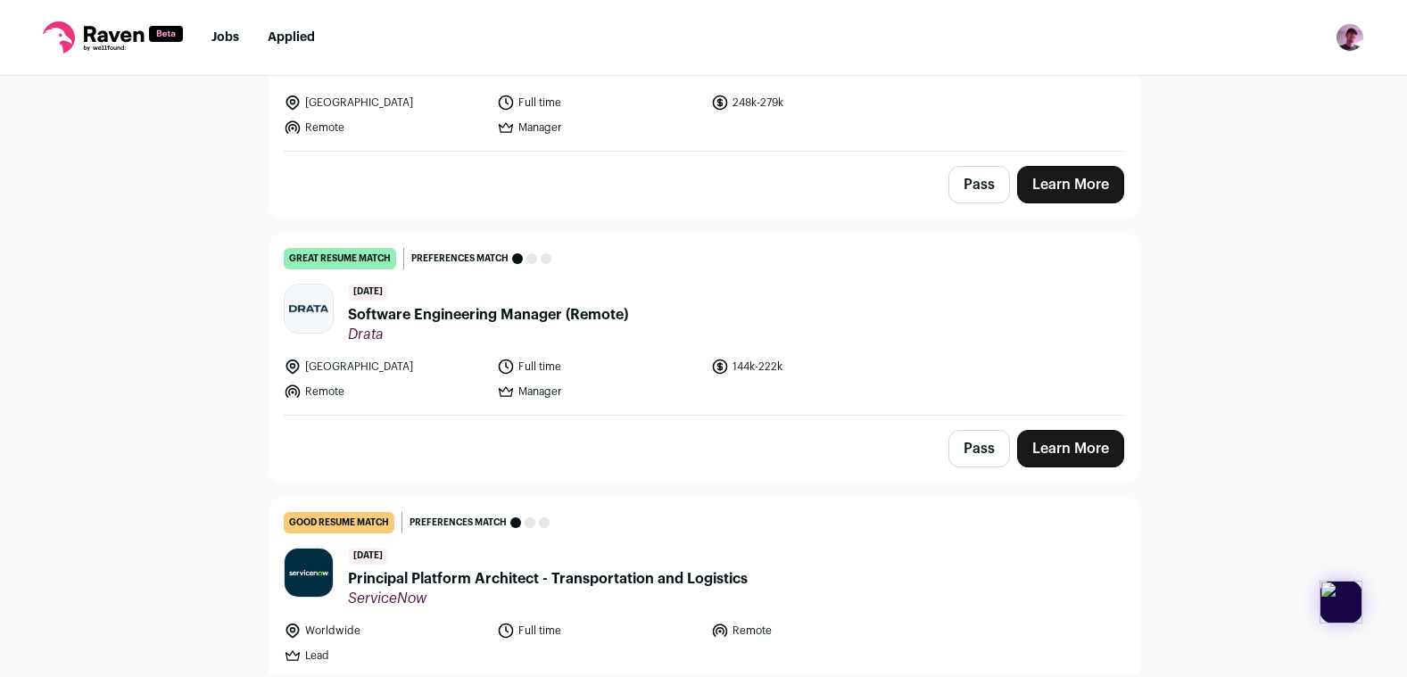
scroll to position [2120, 0]
